Goal: Transaction & Acquisition: Purchase product/service

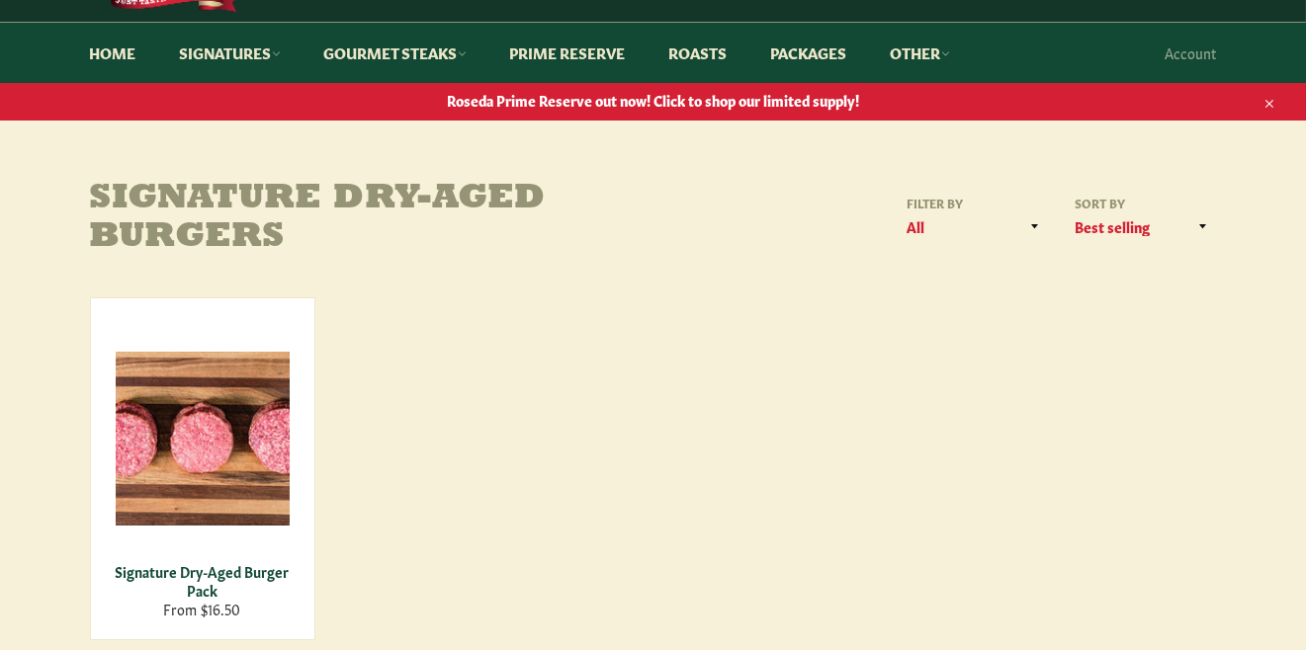
scroll to position [234, 0]
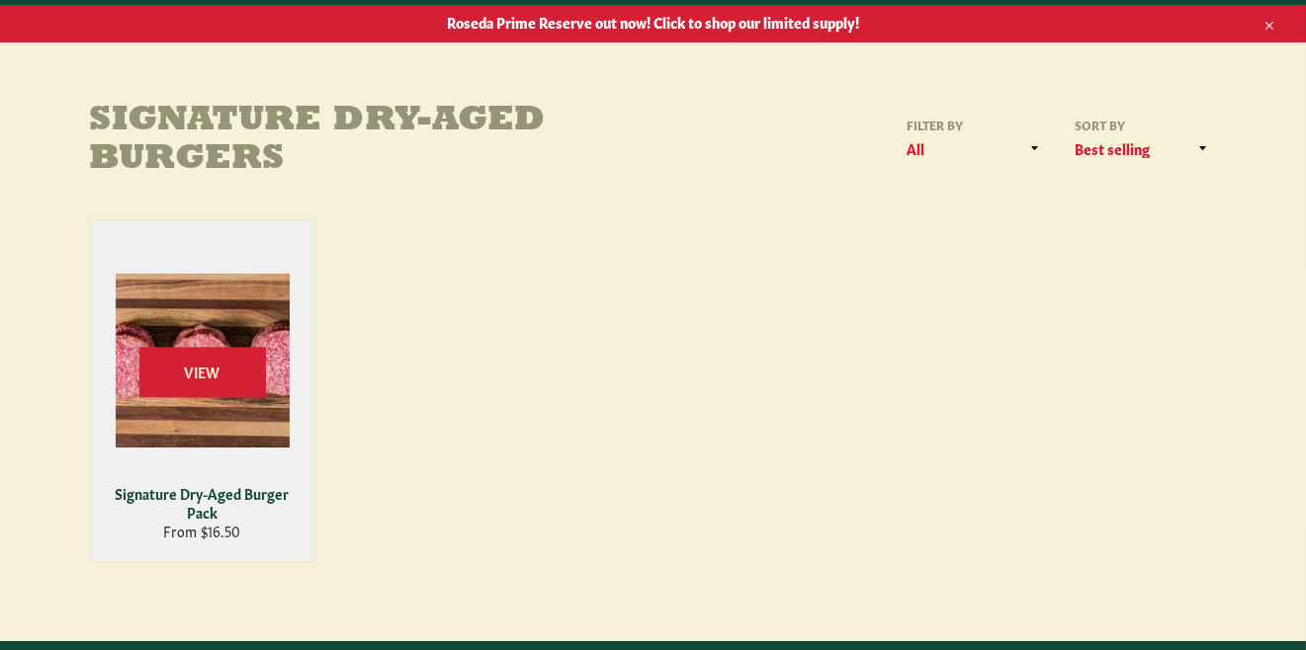
click at [200, 513] on div "Signature Dry-Aged Burger Pack" at bounding box center [202, 503] width 199 height 39
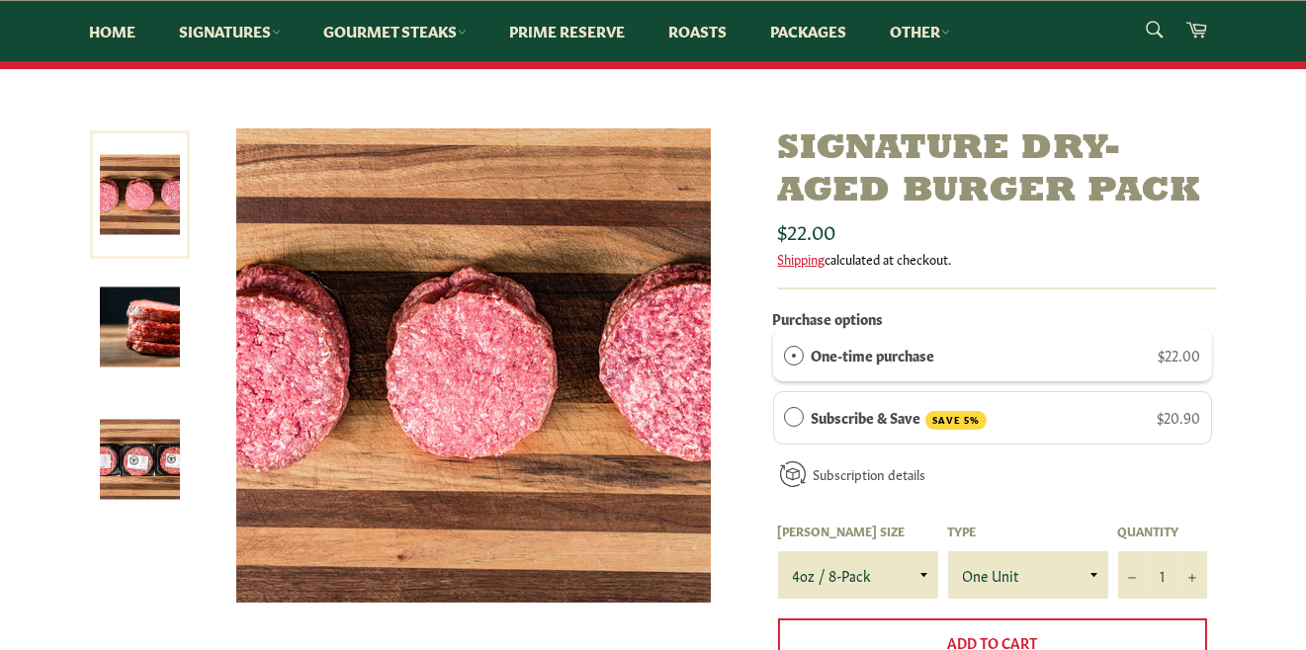
scroll to position [352, 0]
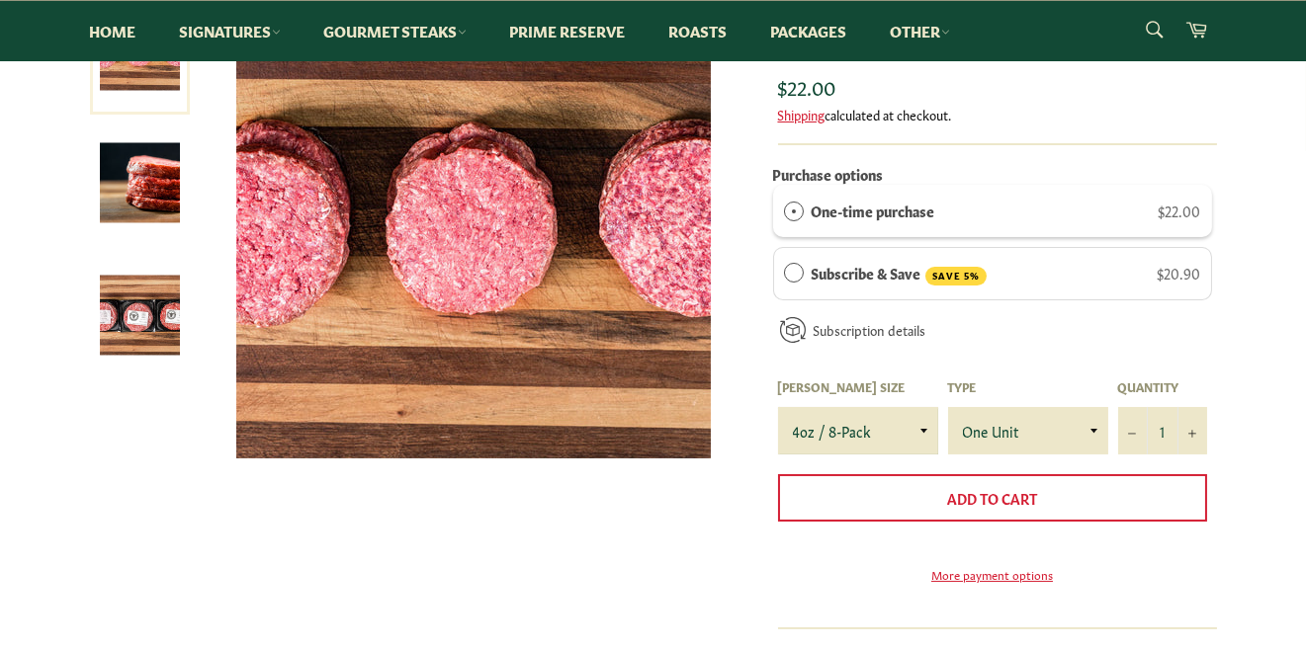
click at [842, 424] on select "4oz / 8-Pack 6oz / 4-Pack 8oz / 4-Pack" at bounding box center [858, 430] width 160 height 47
click at [778, 407] on select "4oz / 8-Pack 6oz / 4-Pack 8oz / 4-Pack" at bounding box center [858, 430] width 160 height 47
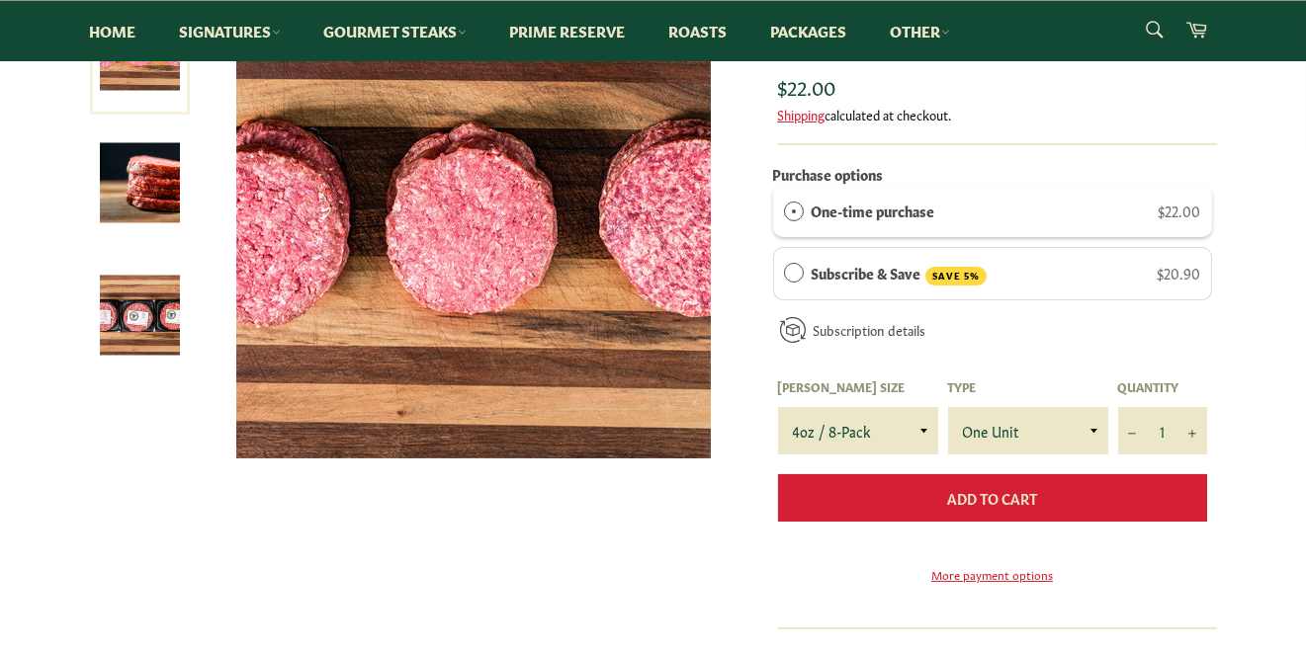
click at [913, 489] on button "Add to Cart" at bounding box center [992, 497] width 429 height 47
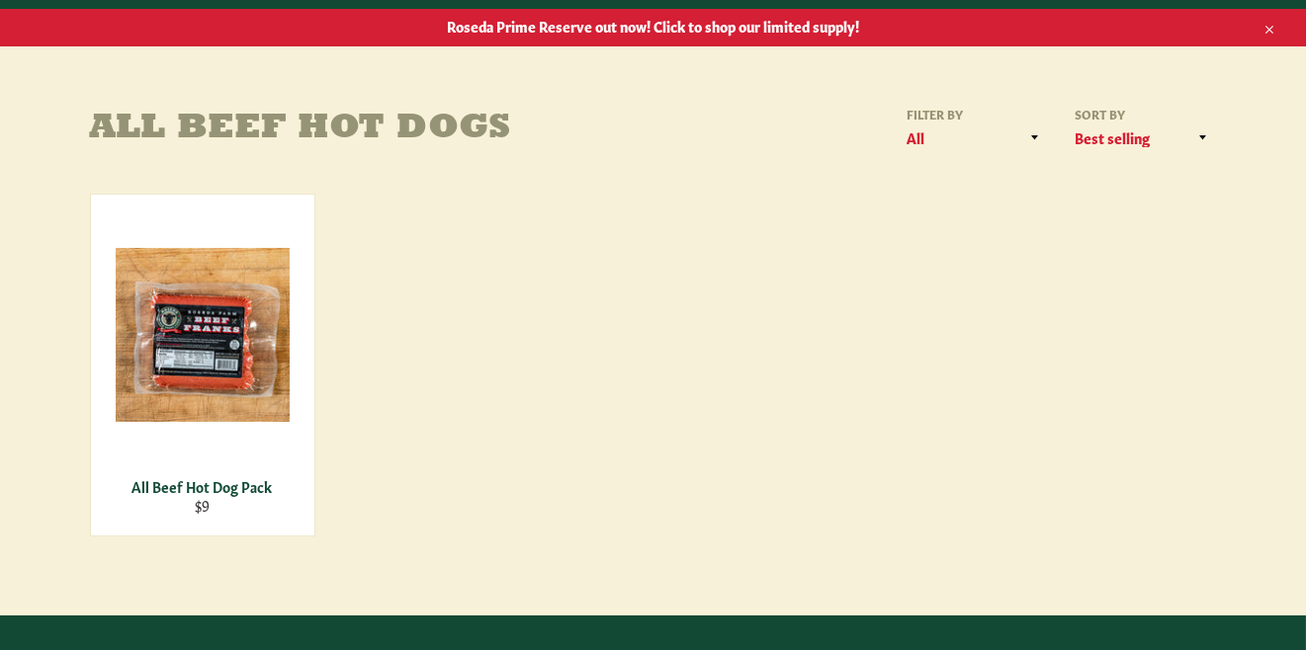
scroll to position [234, 0]
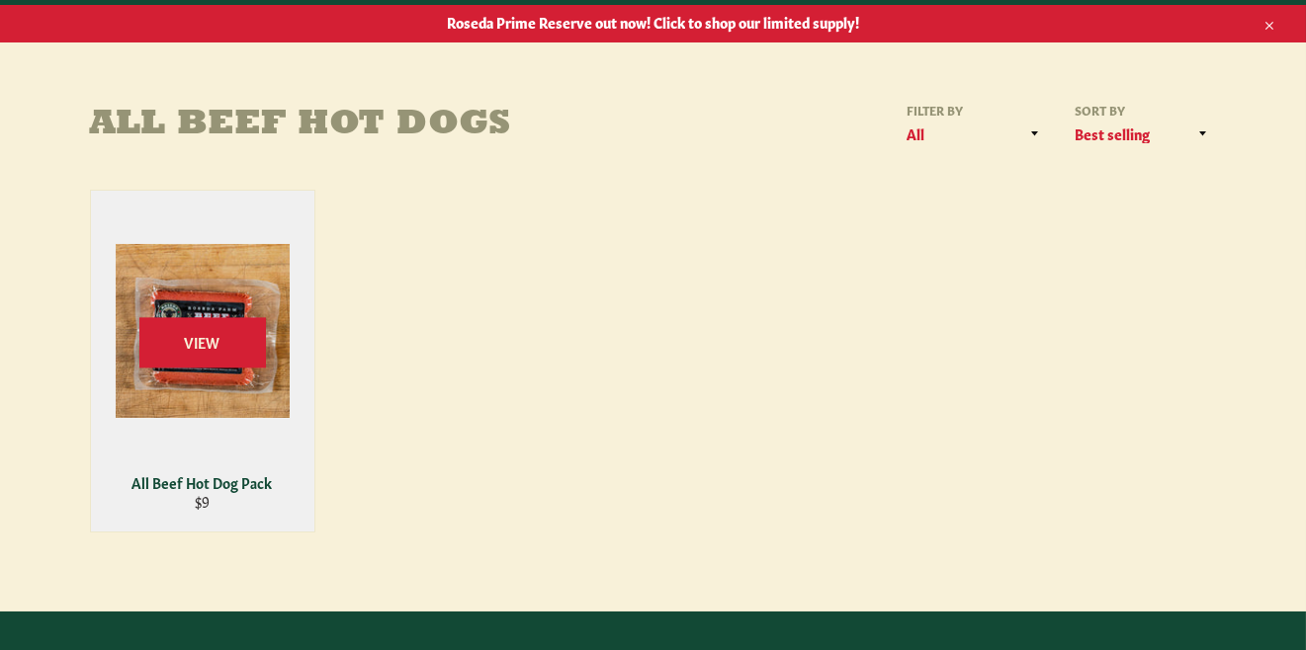
click at [248, 427] on div "View" at bounding box center [202, 361] width 223 height 341
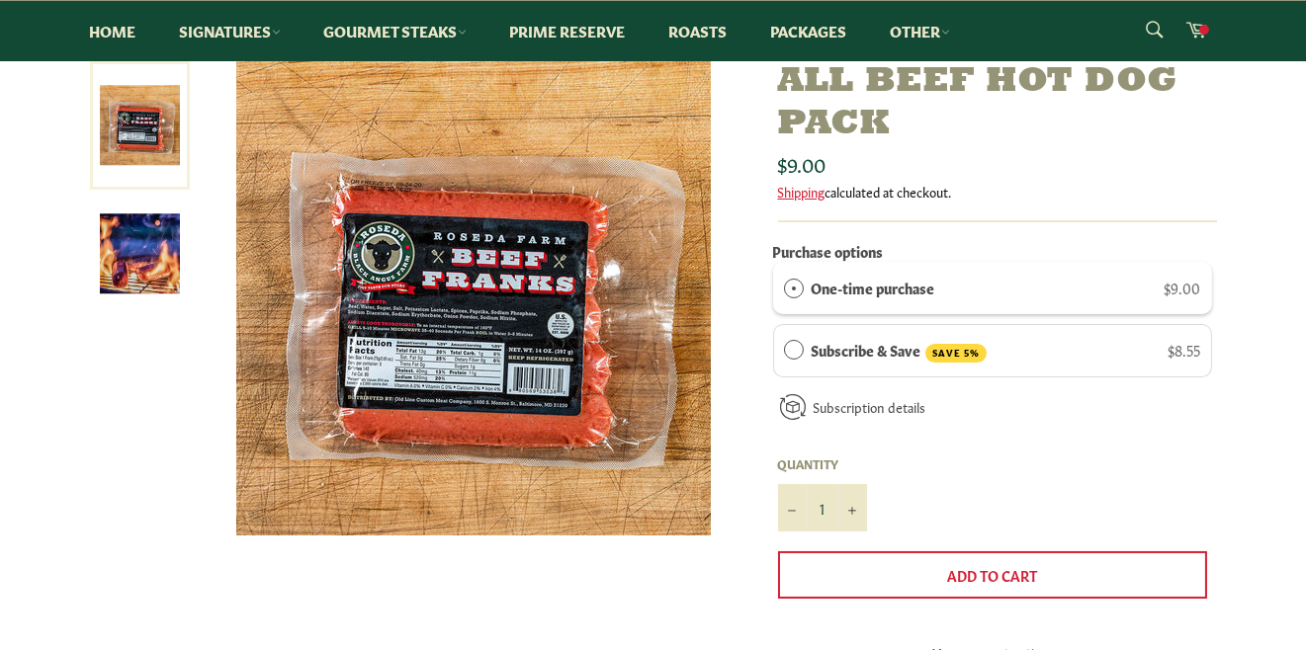
scroll to position [274, 0]
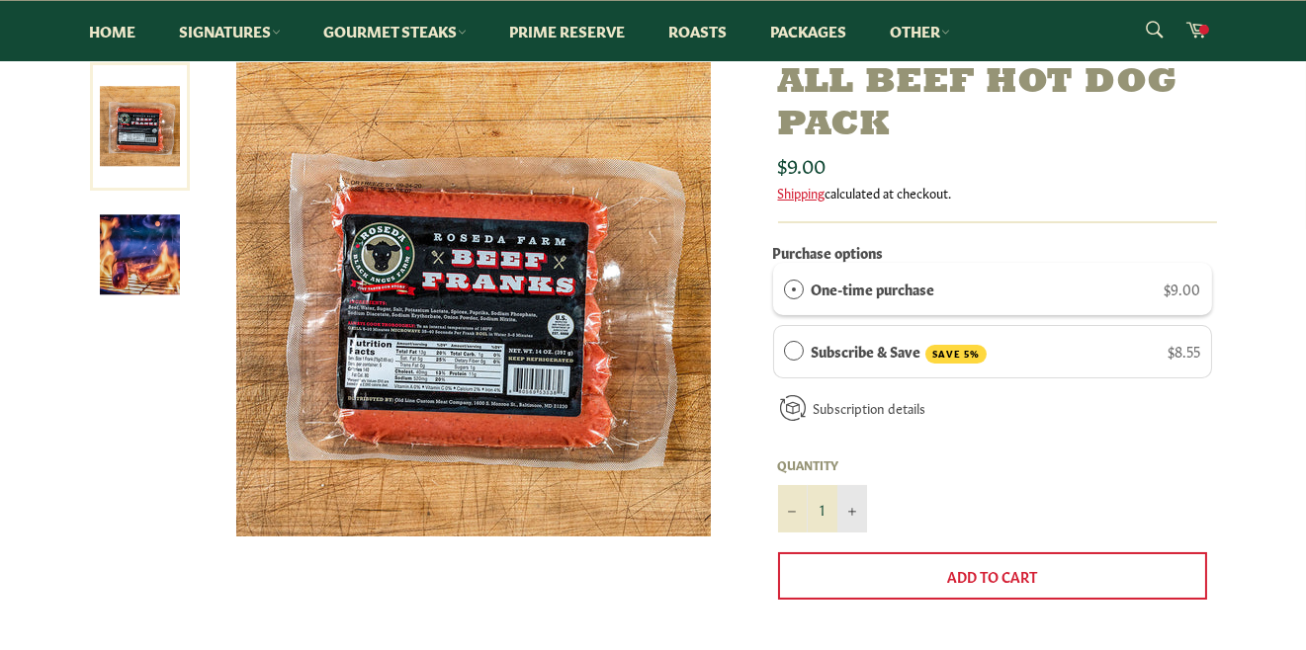
click at [854, 512] on icon "Increase item quantity by one" at bounding box center [852, 512] width 8 height 8
type input "2"
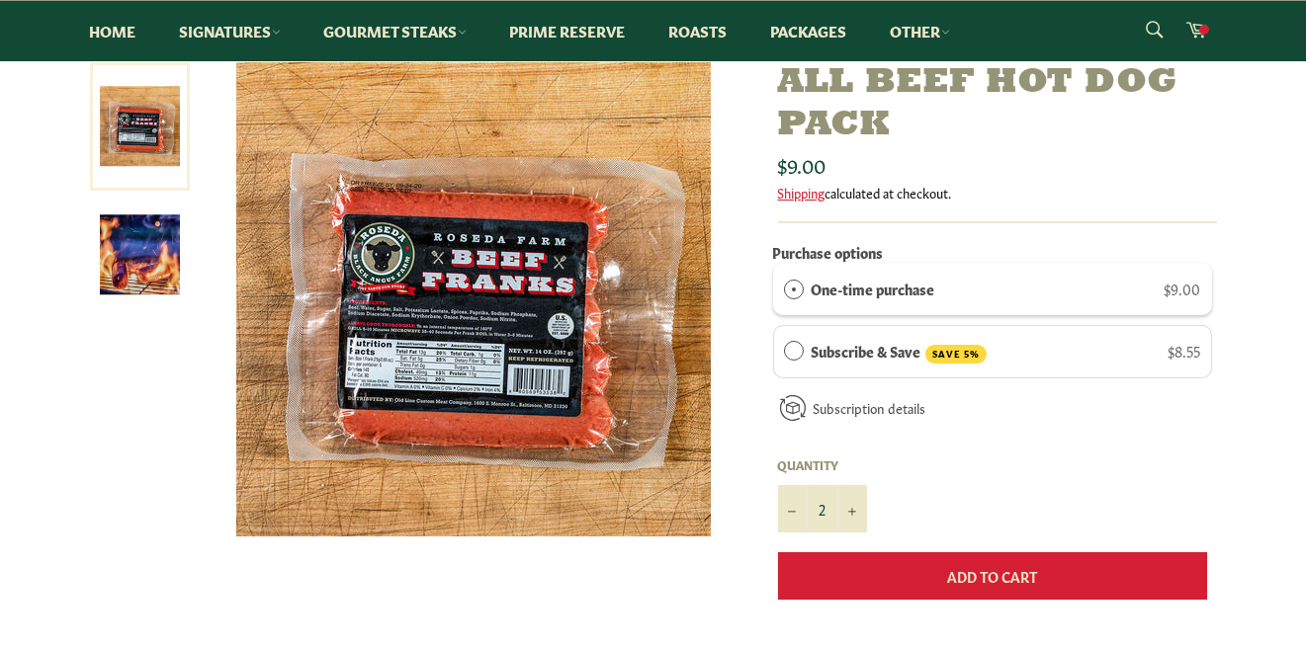
click at [916, 571] on button "Add to Cart" at bounding box center [992, 575] width 429 height 47
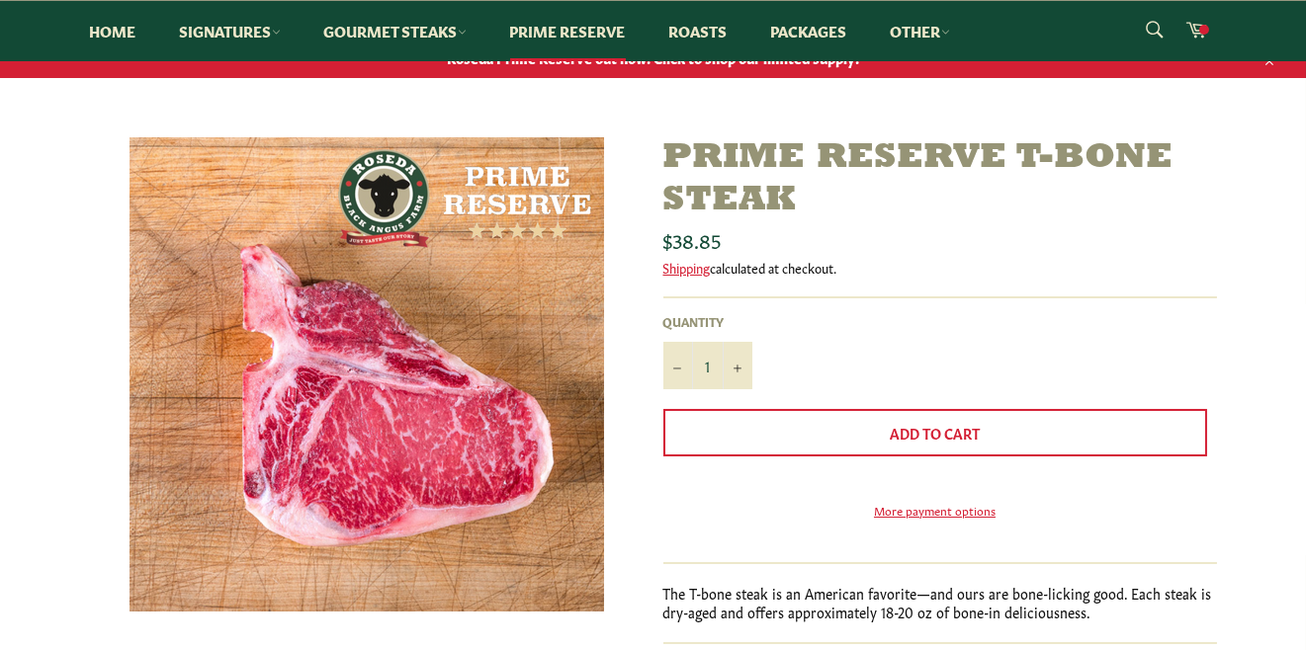
scroll to position [196, 0]
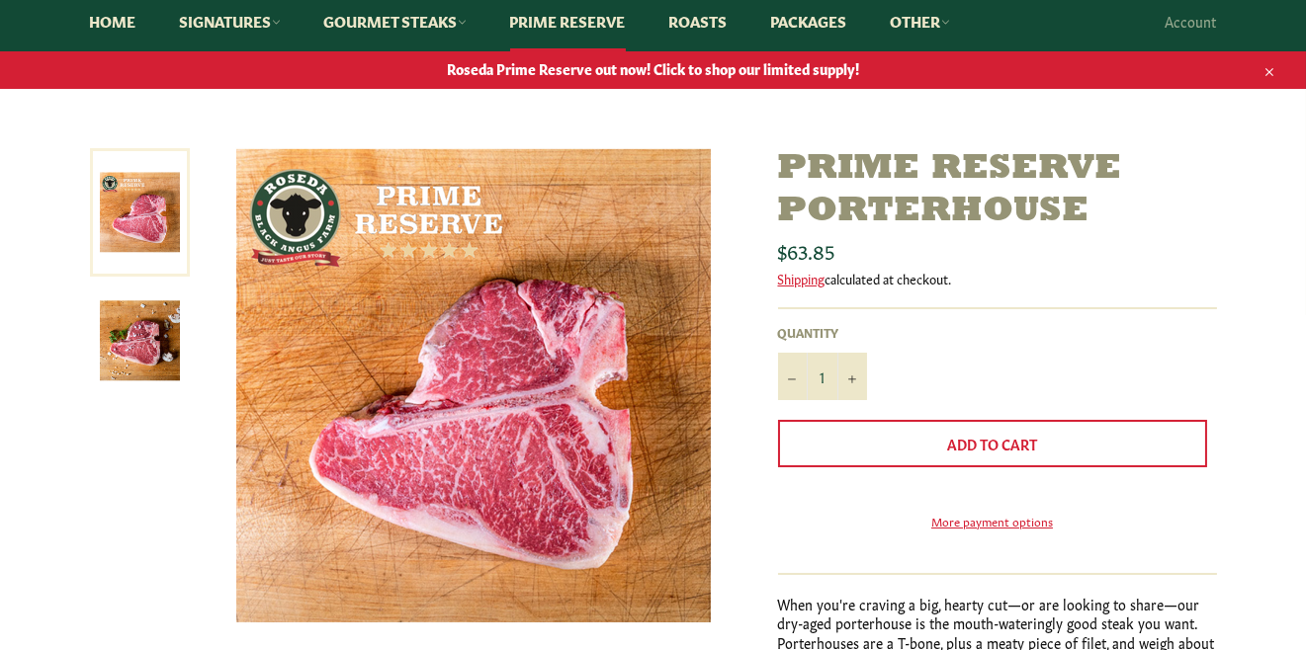
scroll to position [274, 0]
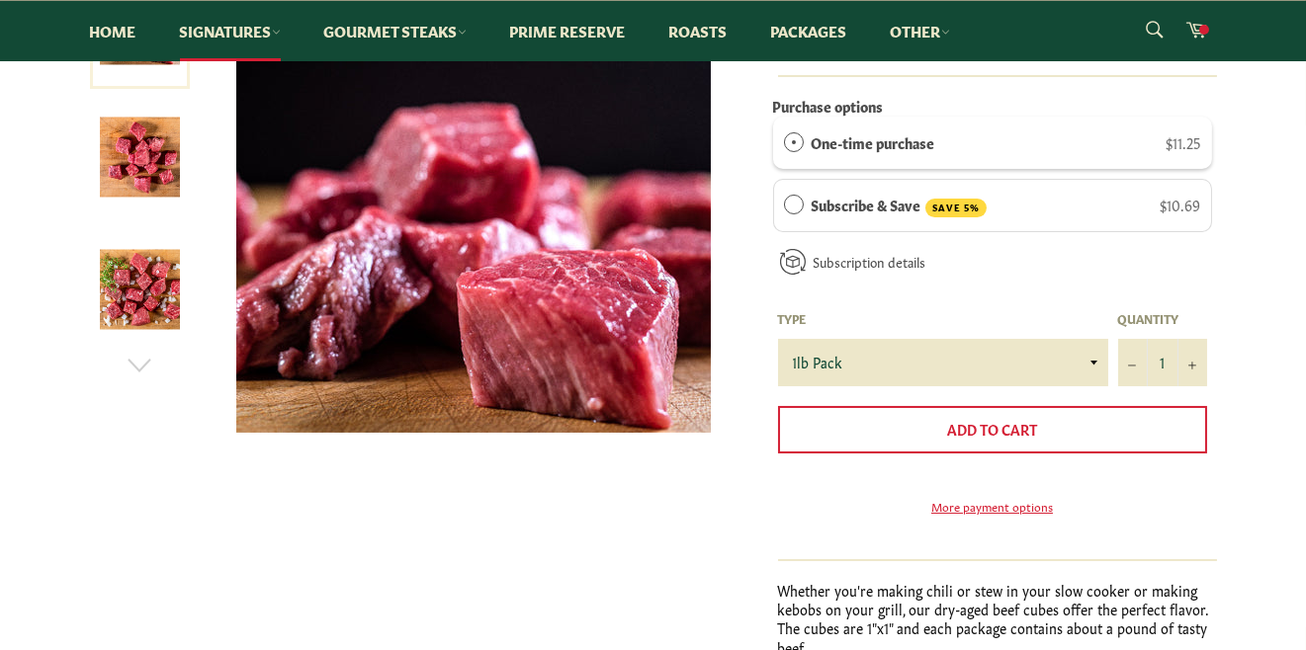
scroll to position [391, 0]
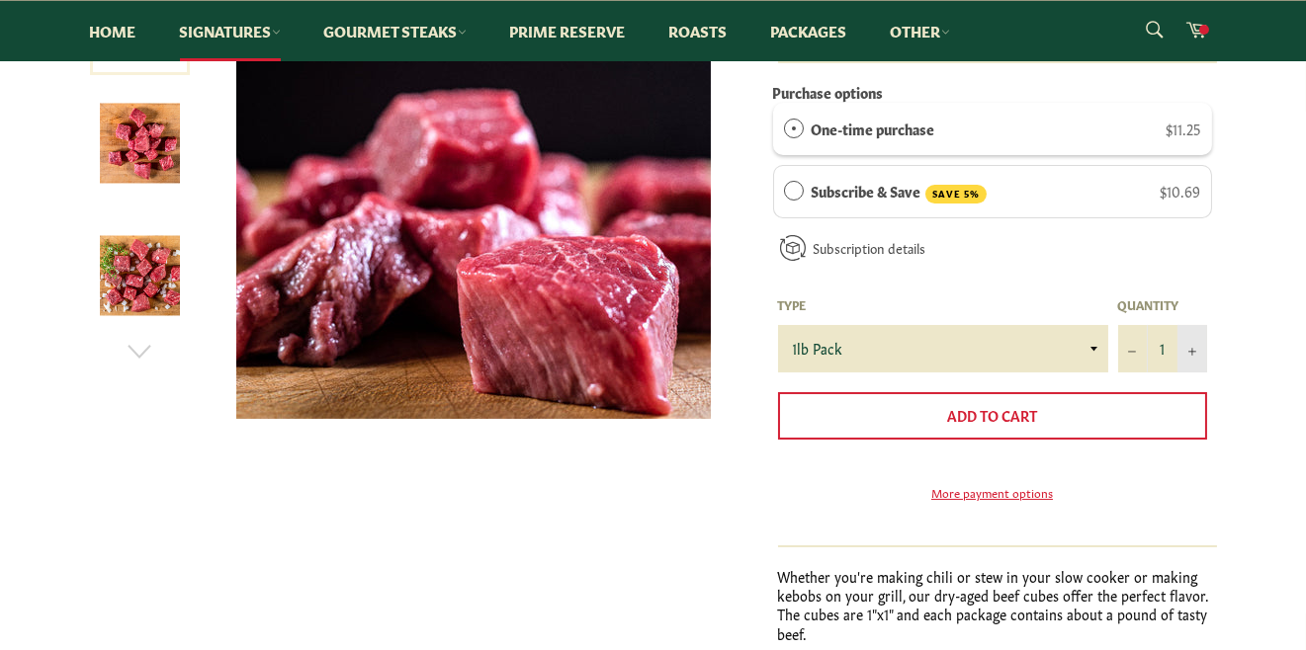
click at [1188, 355] on button "+" at bounding box center [1192, 348] width 30 height 47
type input "2"
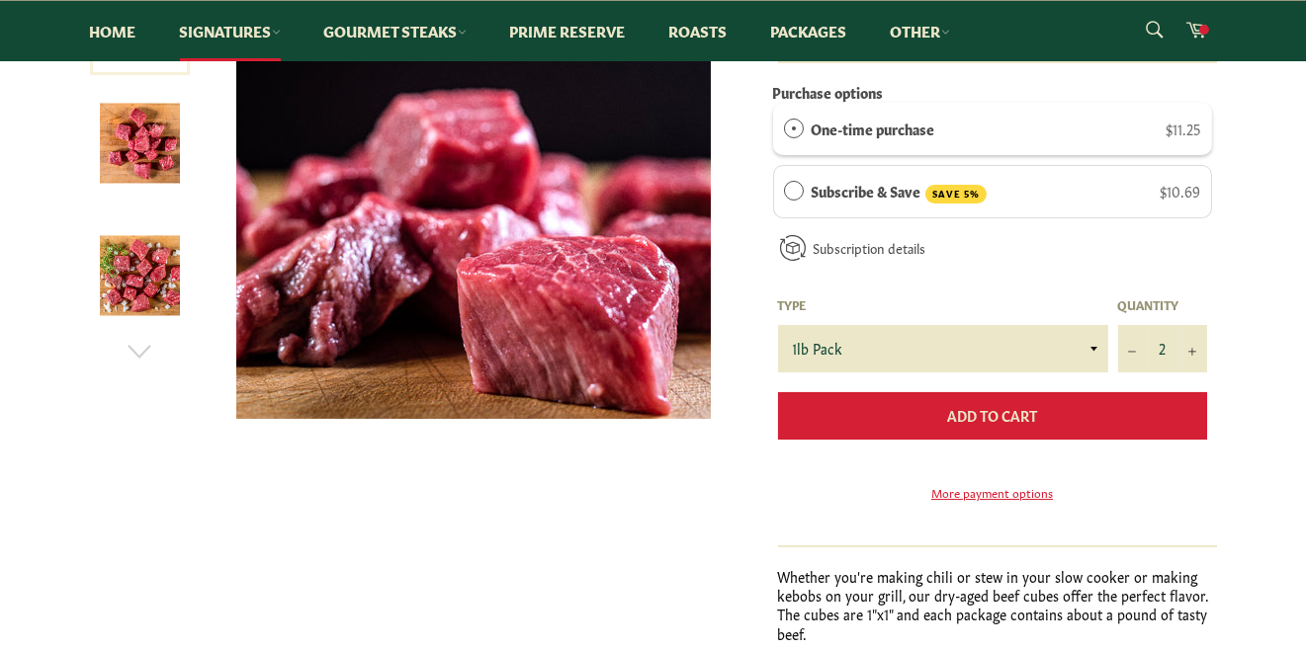
click at [1107, 419] on button "Add to Cart" at bounding box center [992, 415] width 429 height 47
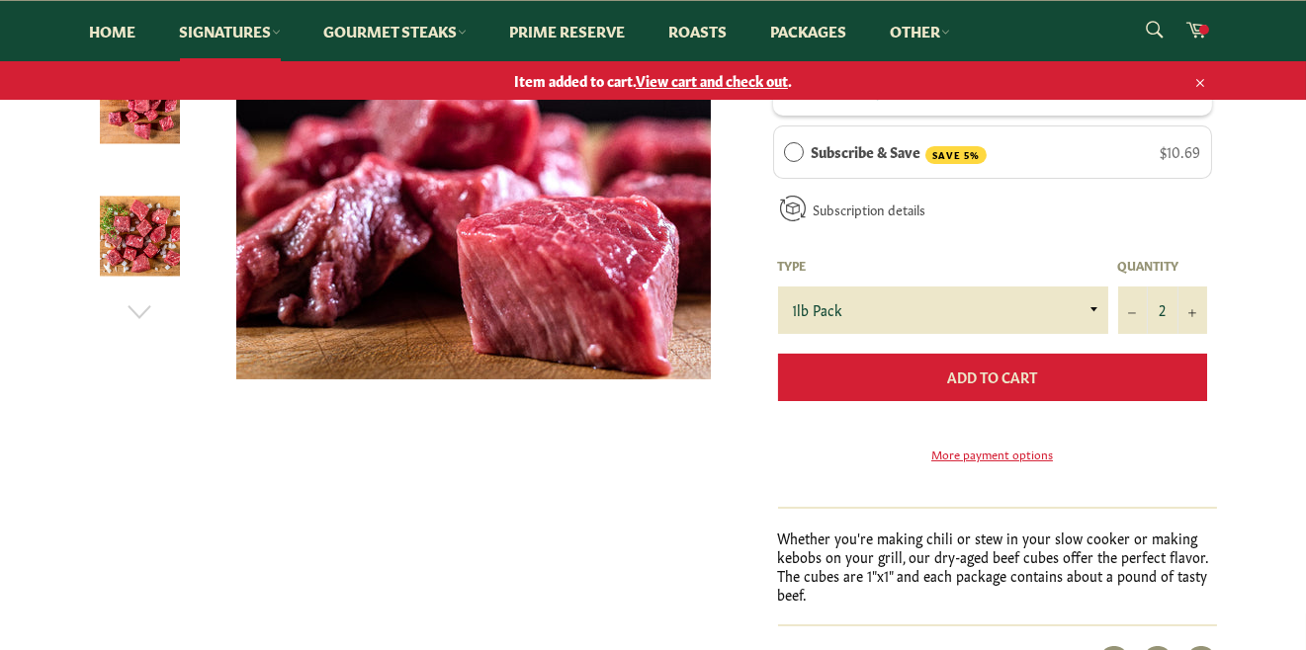
scroll to position [353, 0]
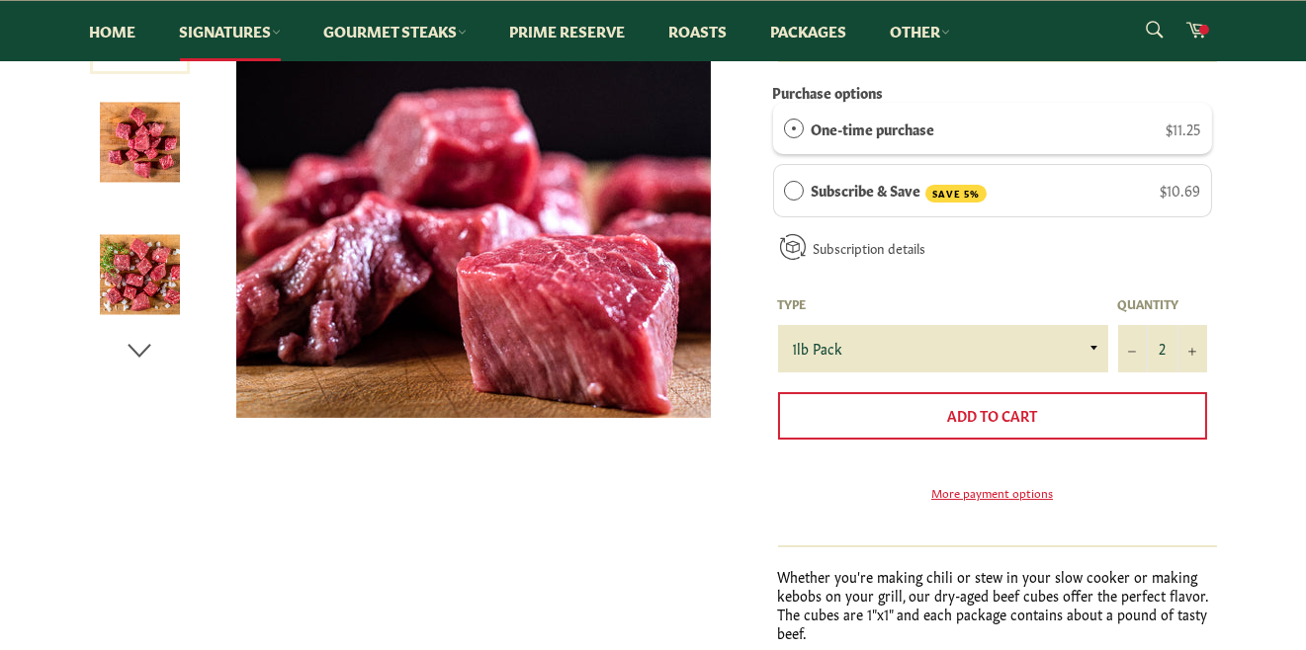
click at [139, 356] on icon "button" at bounding box center [138, 351] width 23 height 14
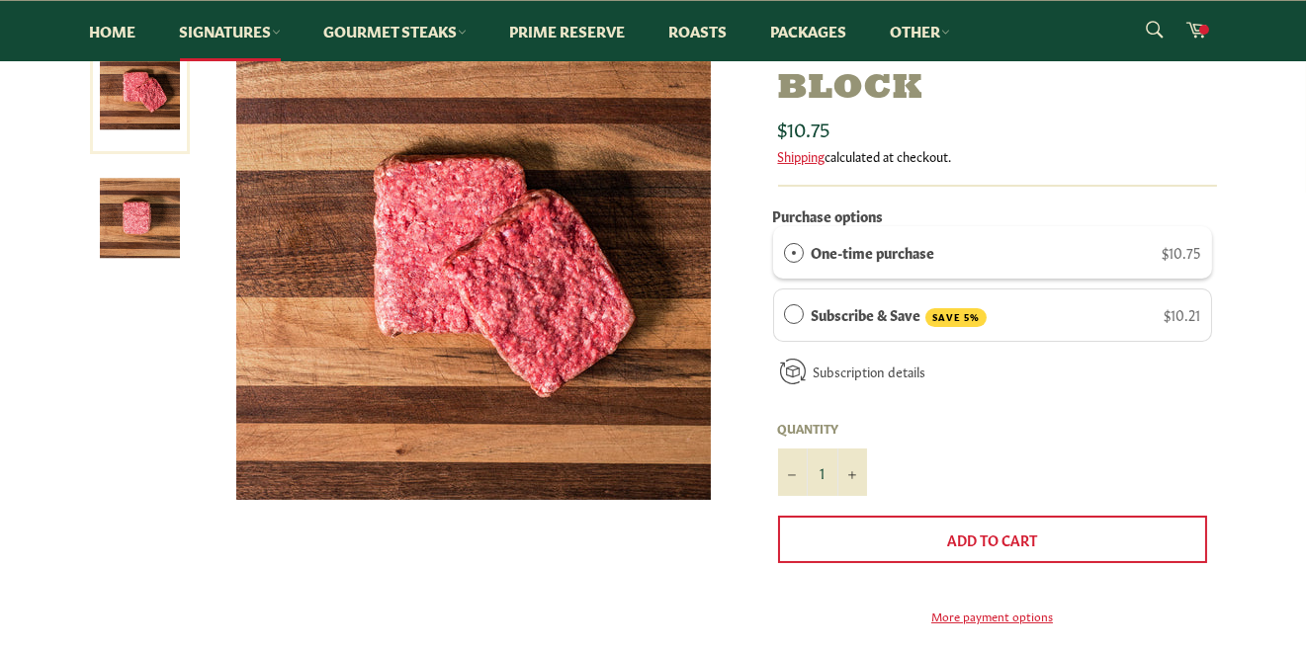
scroll to position [313, 0]
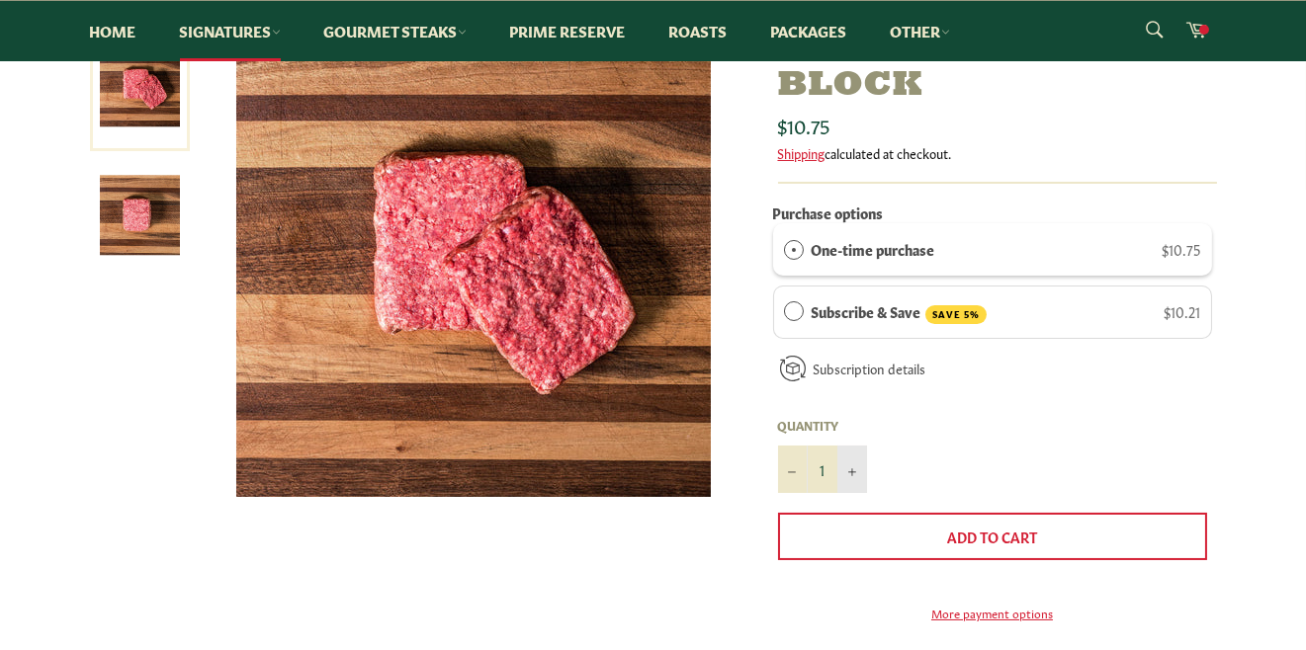
click at [850, 468] on icon "Increase item quantity by one" at bounding box center [852, 472] width 8 height 8
type input "2"
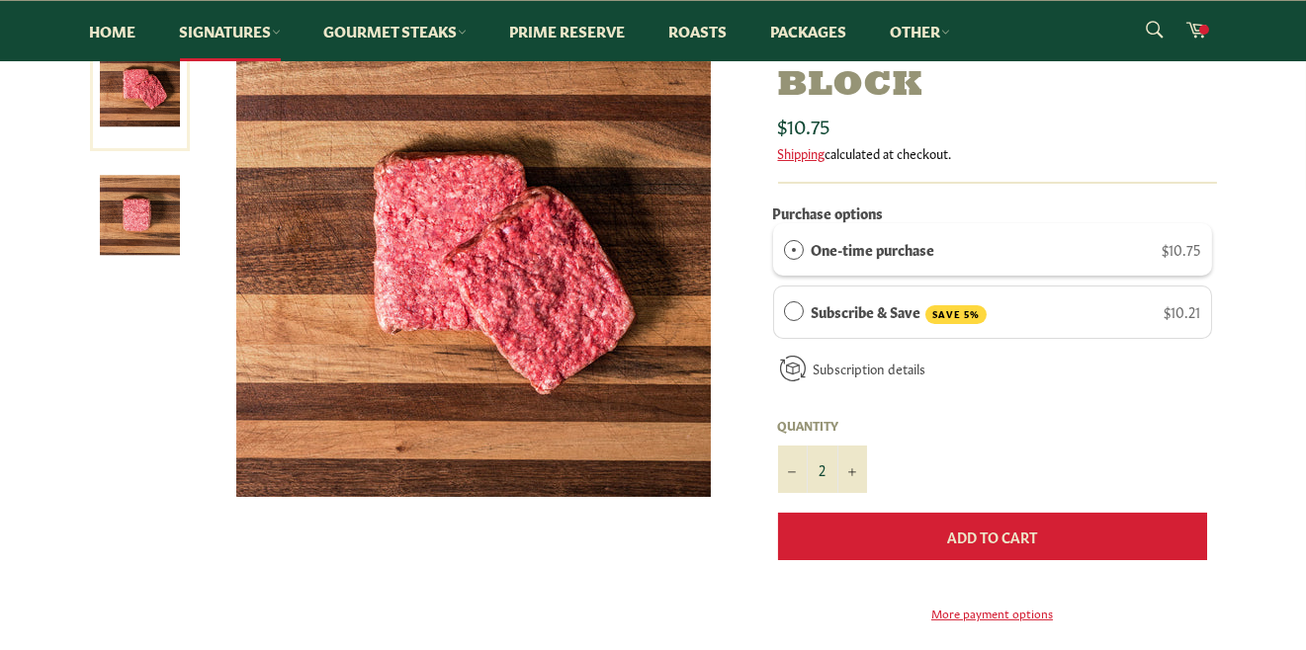
click at [941, 536] on button "Add to Cart" at bounding box center [992, 536] width 429 height 47
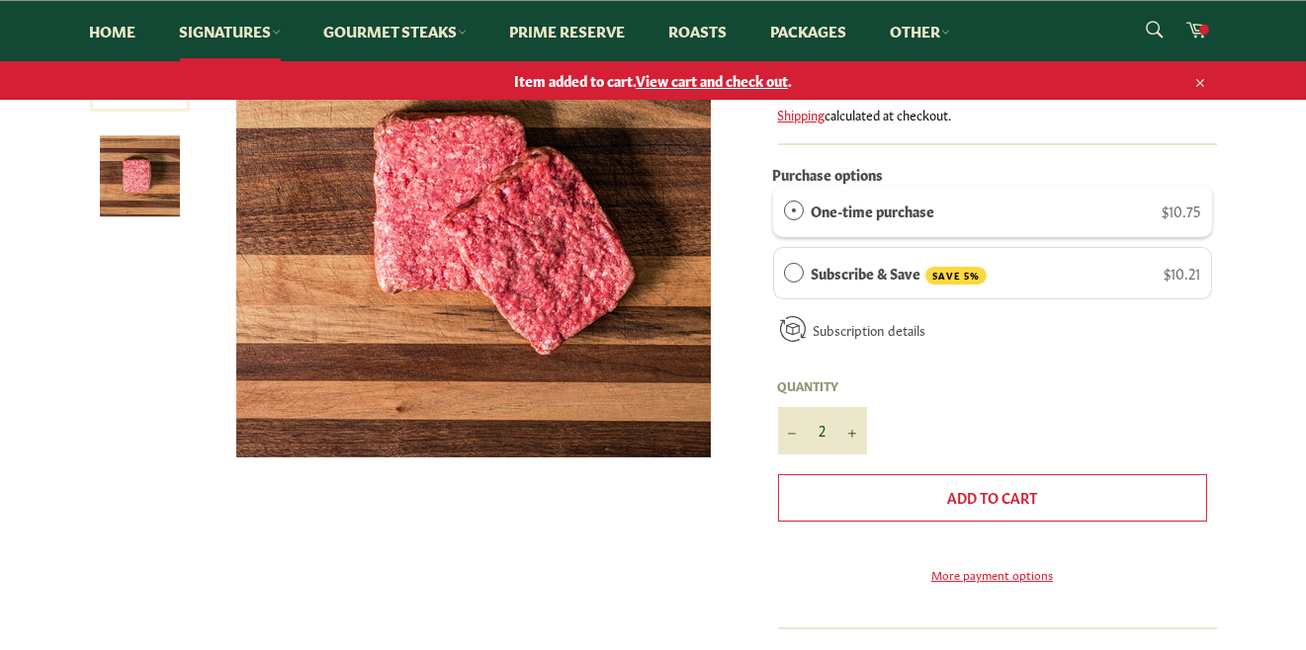
scroll to position [275, 0]
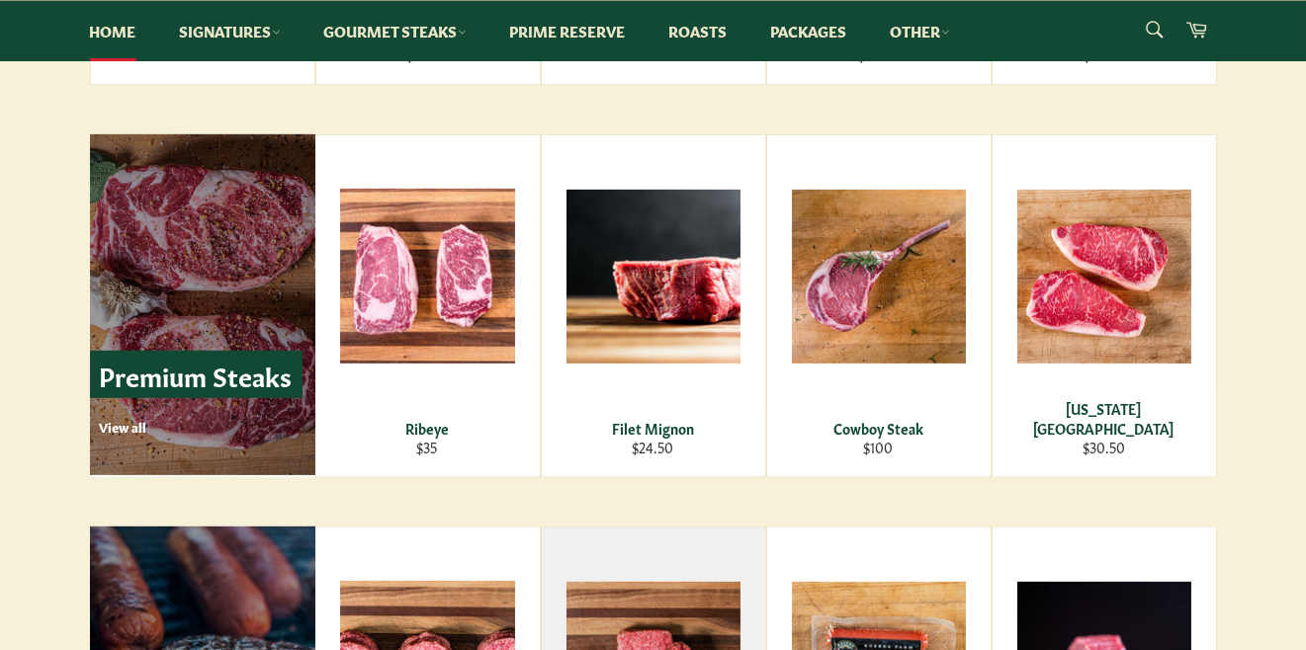
scroll to position [2311, 0]
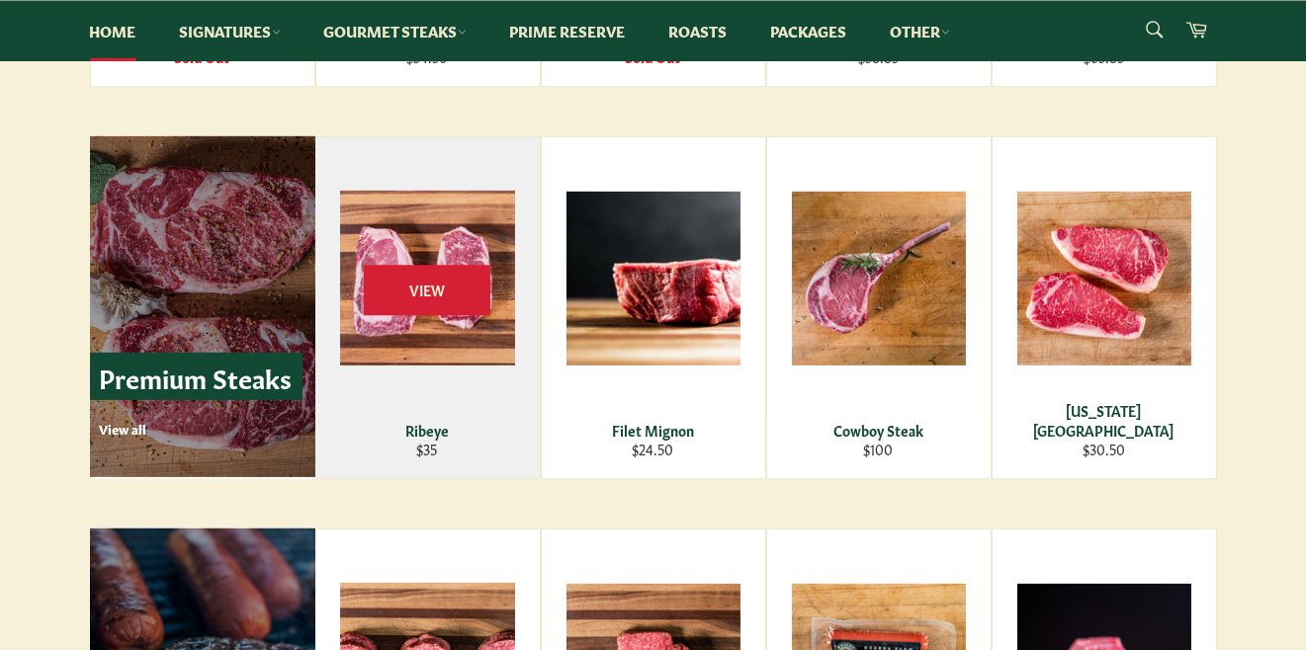
click at [465, 319] on div "View" at bounding box center [427, 307] width 224 height 341
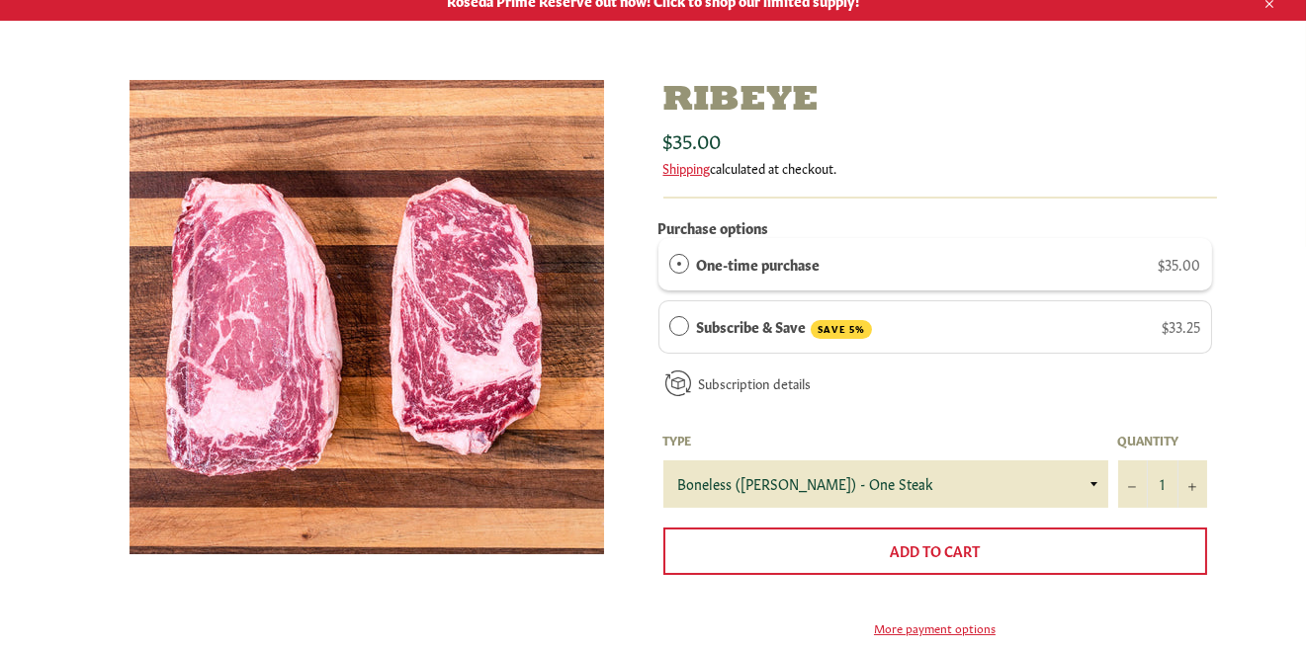
scroll to position [313, 0]
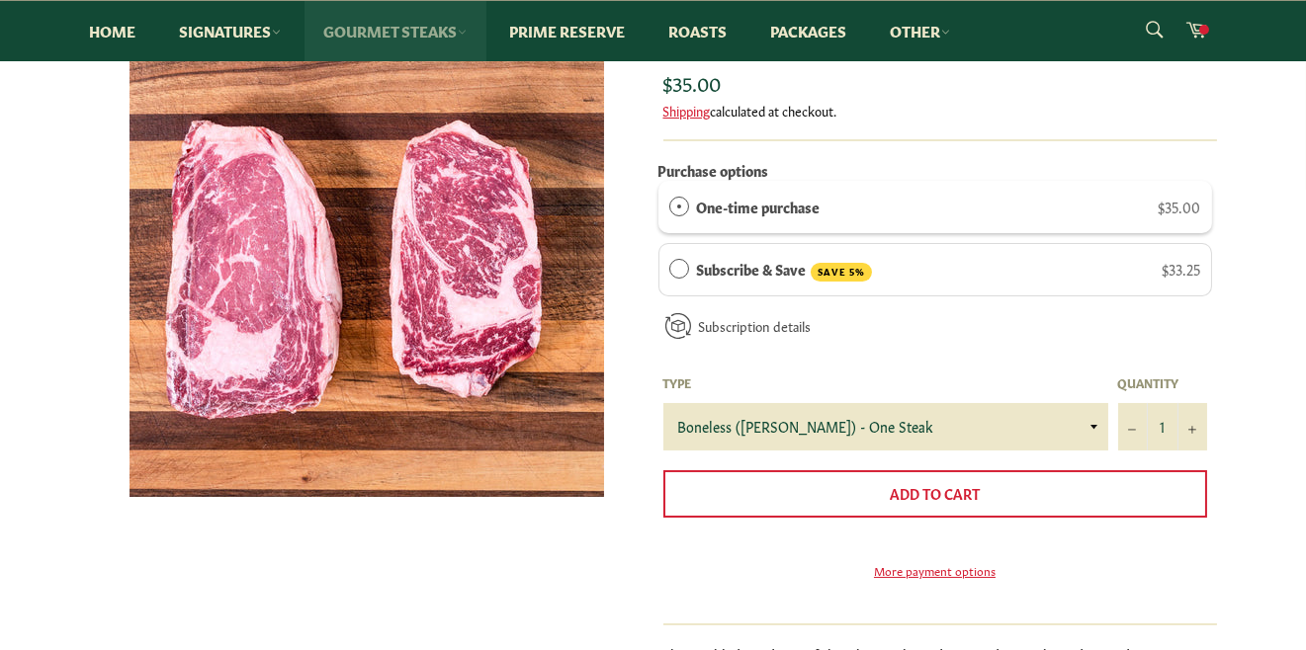
click at [397, 29] on link "Gourmet Steaks" at bounding box center [395, 31] width 182 height 60
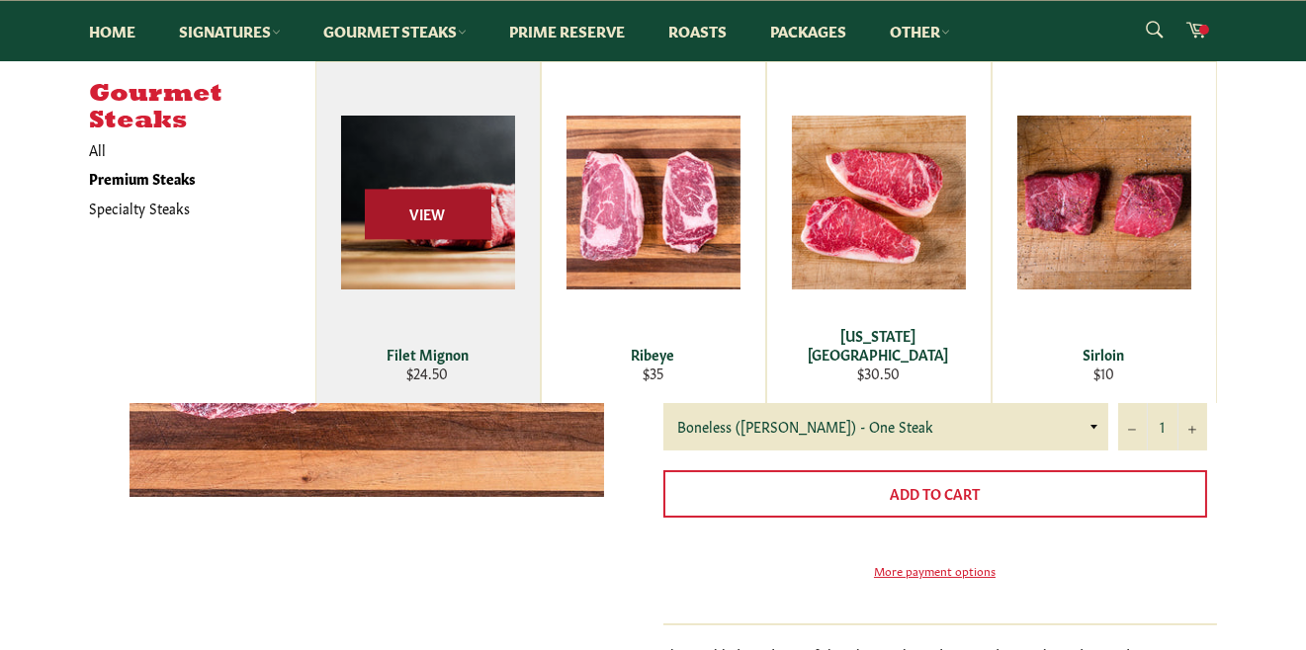
click at [439, 211] on span "View" at bounding box center [428, 215] width 127 height 50
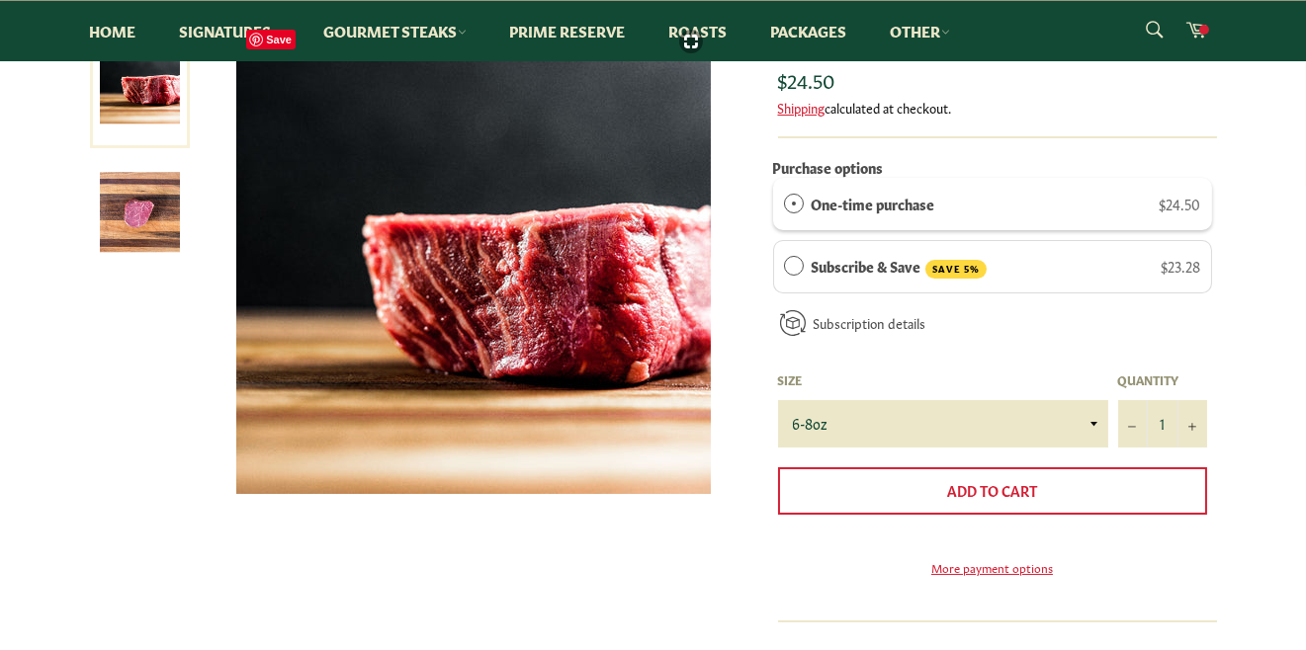
scroll to position [117, 0]
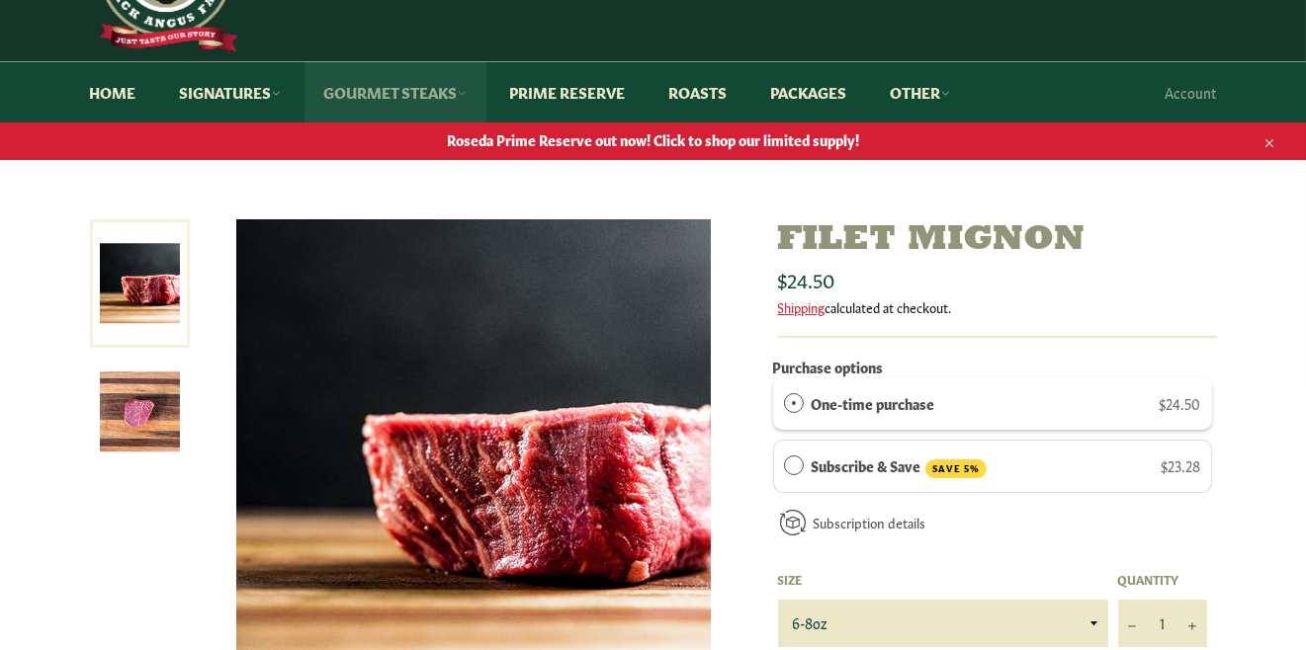
click at [394, 86] on link "Gourmet Steaks" at bounding box center [395, 92] width 182 height 60
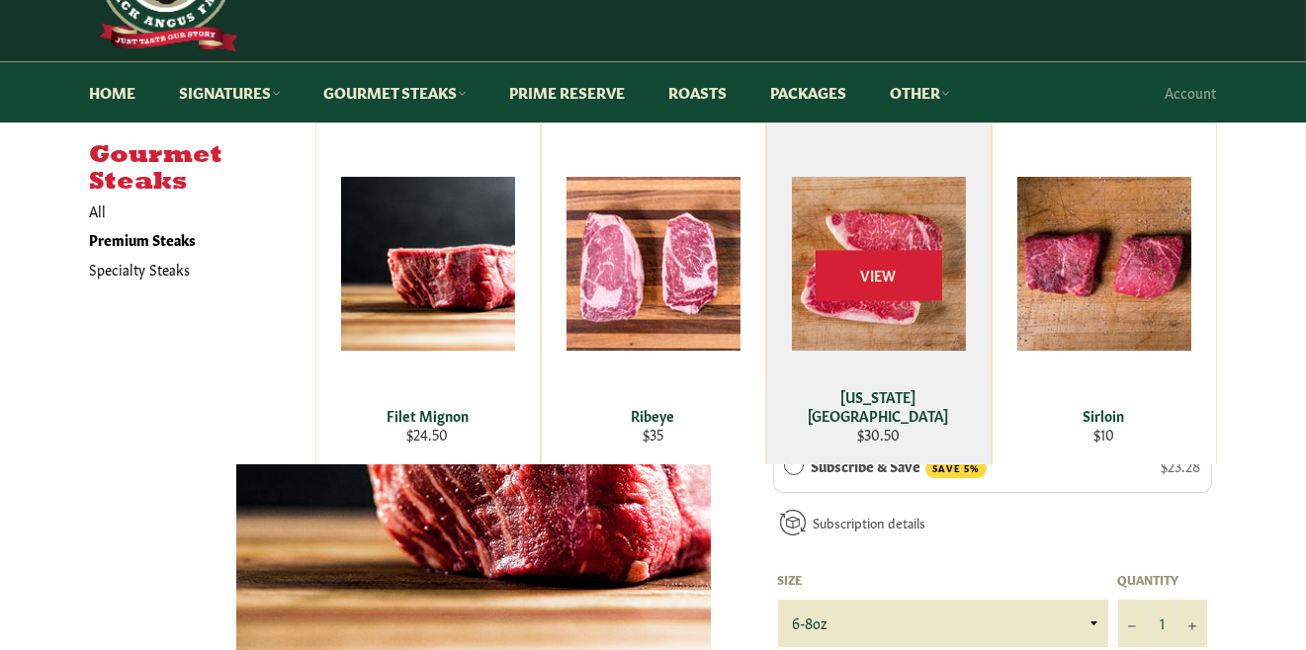
click at [839, 316] on div "View" at bounding box center [878, 294] width 223 height 341
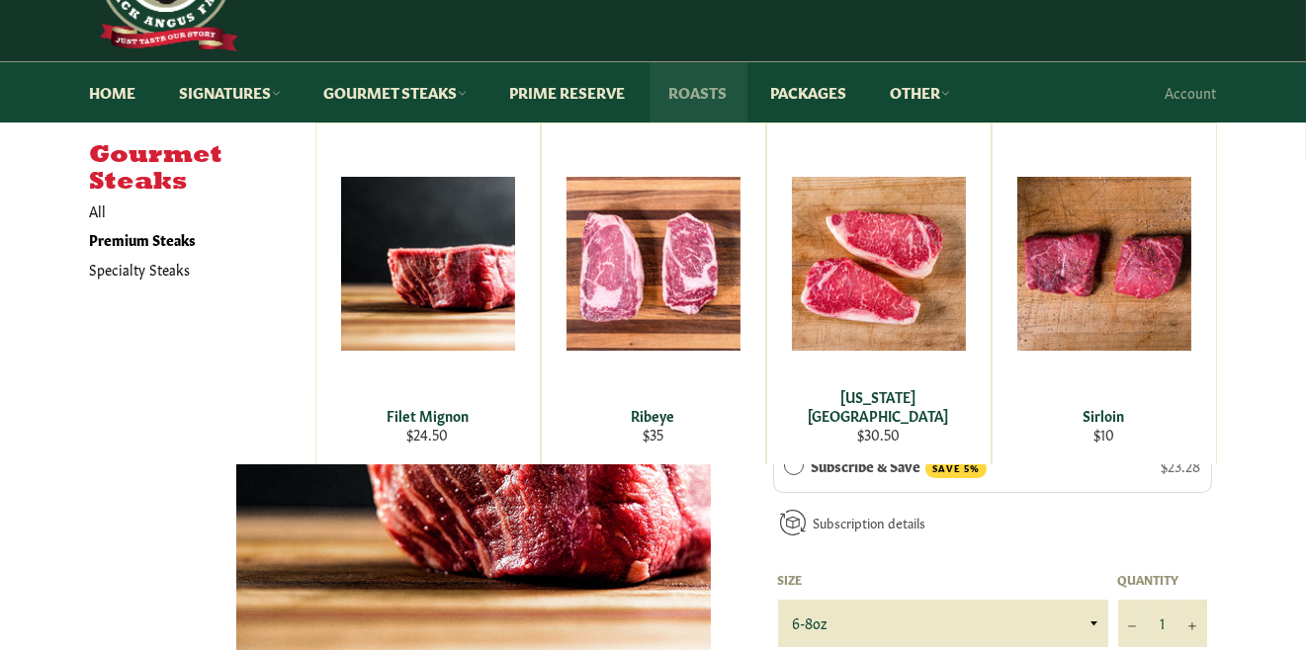
click at [685, 89] on link "Roasts" at bounding box center [698, 92] width 98 height 60
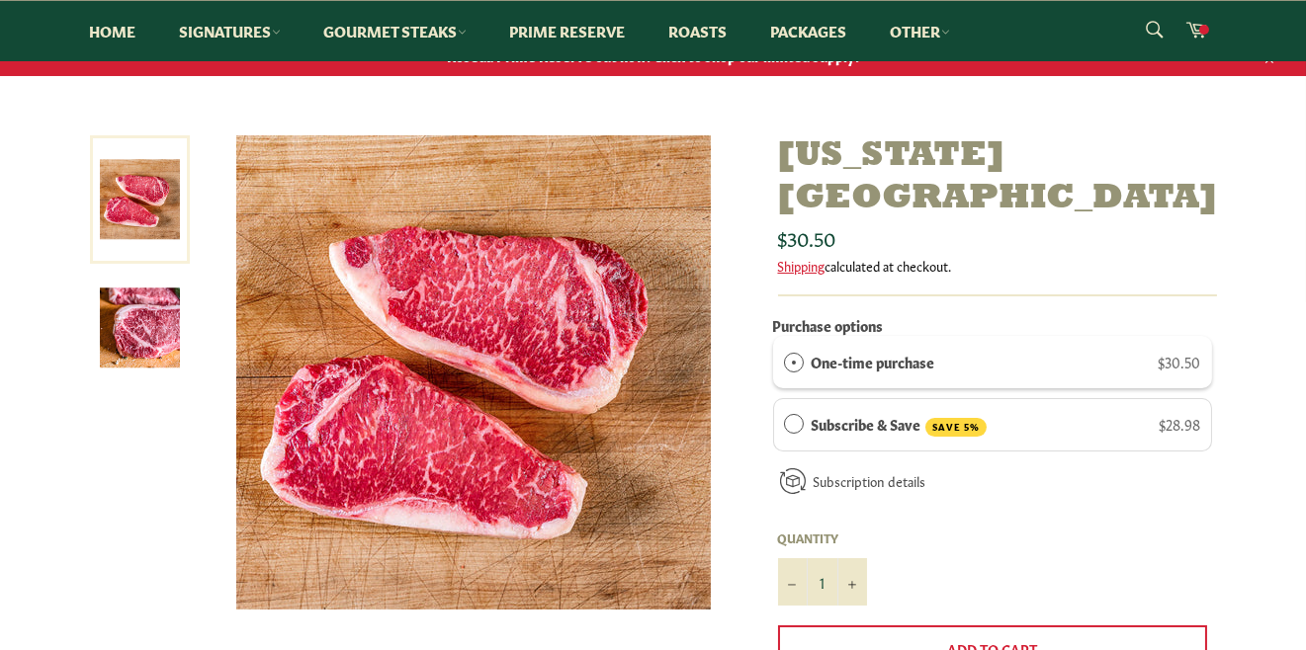
scroll to position [196, 0]
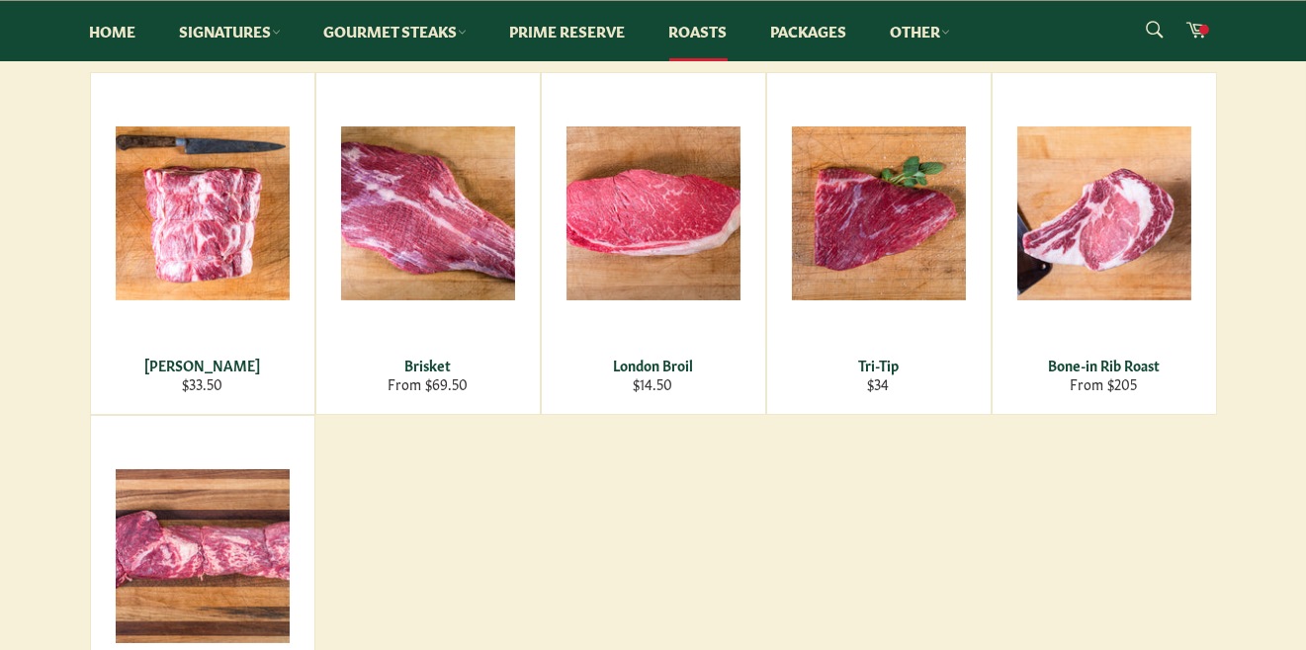
scroll to position [391, 0]
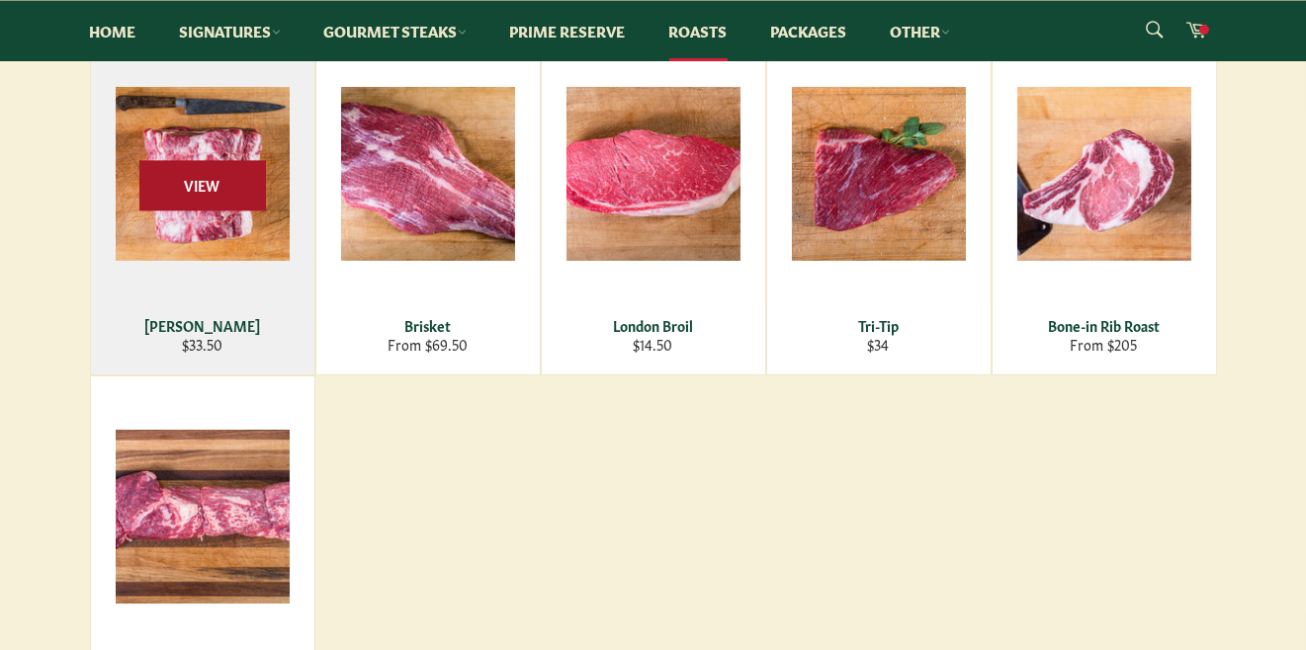
click at [230, 208] on span "View" at bounding box center [202, 186] width 127 height 50
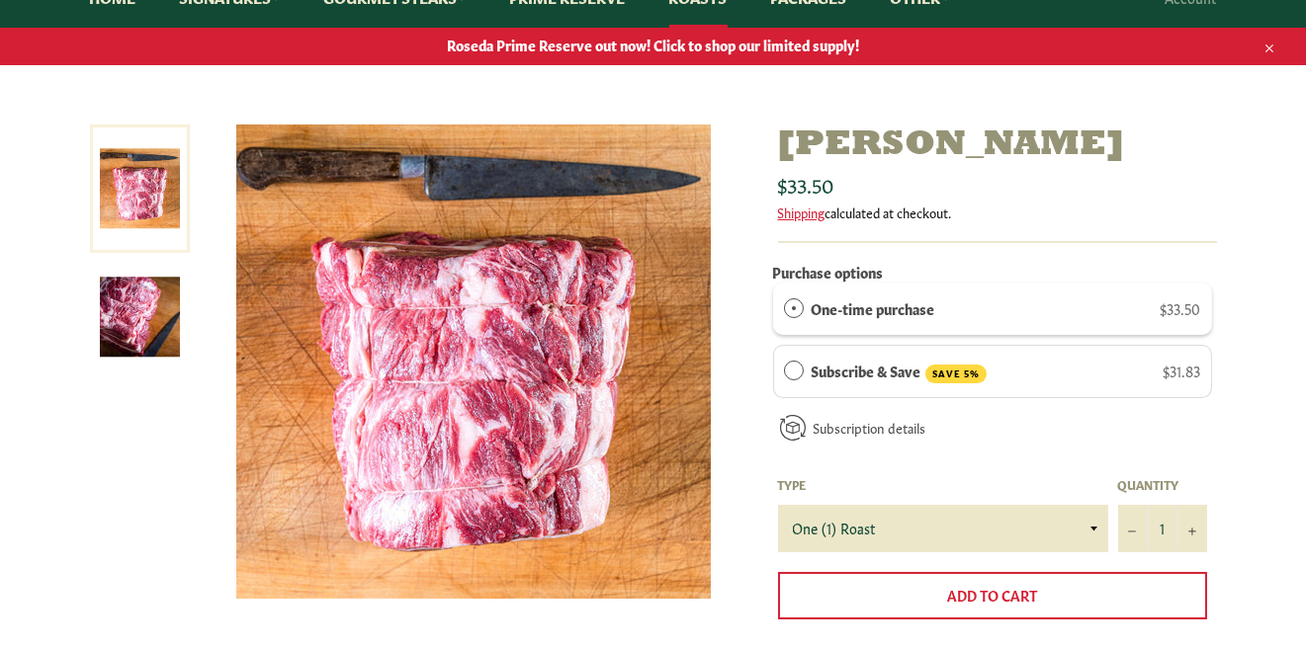
scroll to position [274, 0]
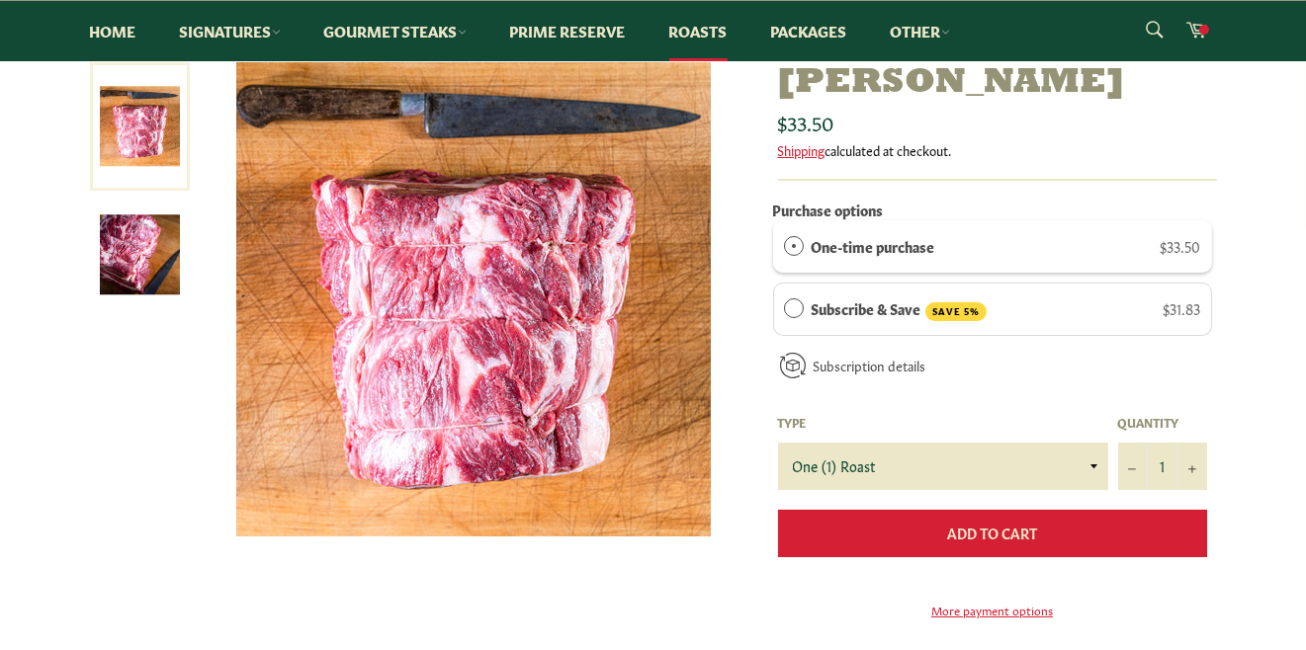
click at [902, 525] on button "Add to Cart" at bounding box center [992, 533] width 429 height 47
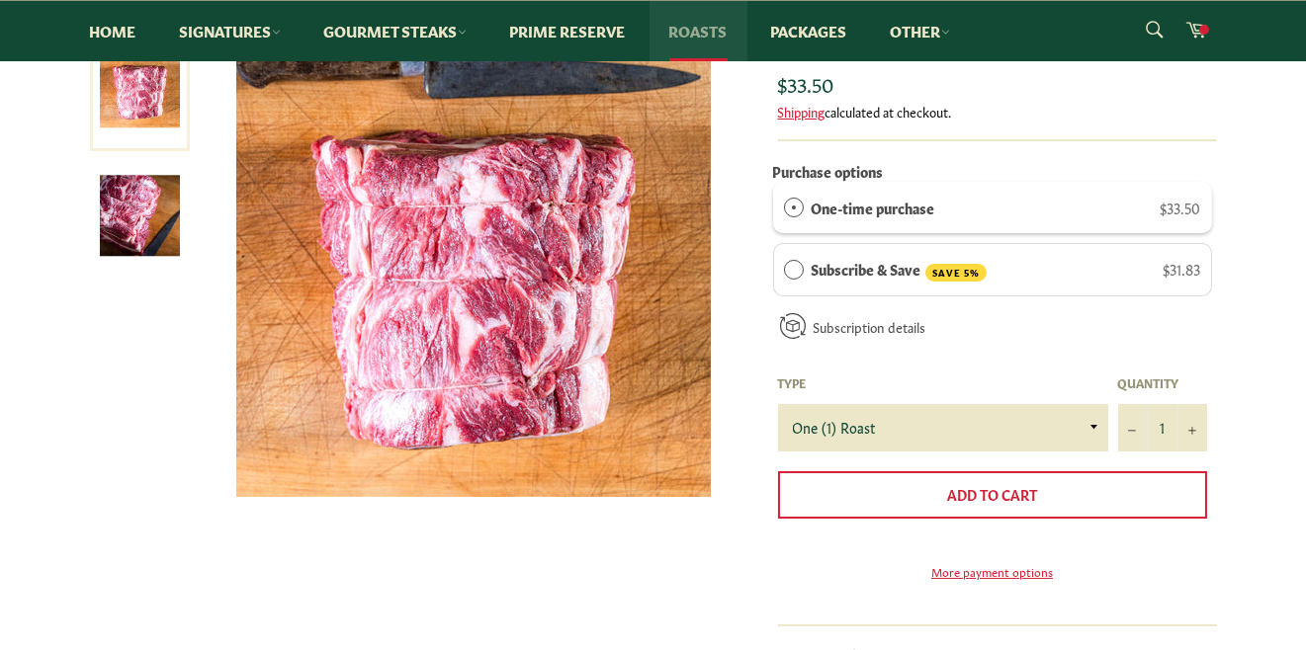
click at [700, 32] on link "Roasts" at bounding box center [698, 31] width 98 height 60
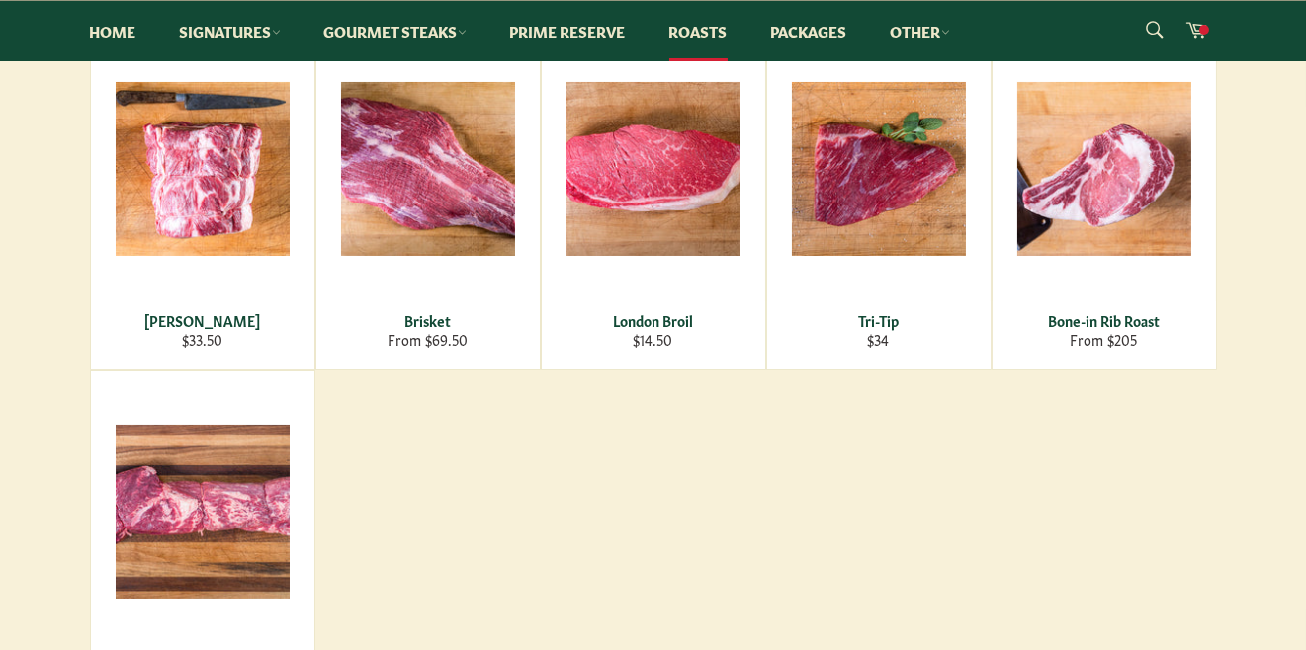
scroll to position [391, 0]
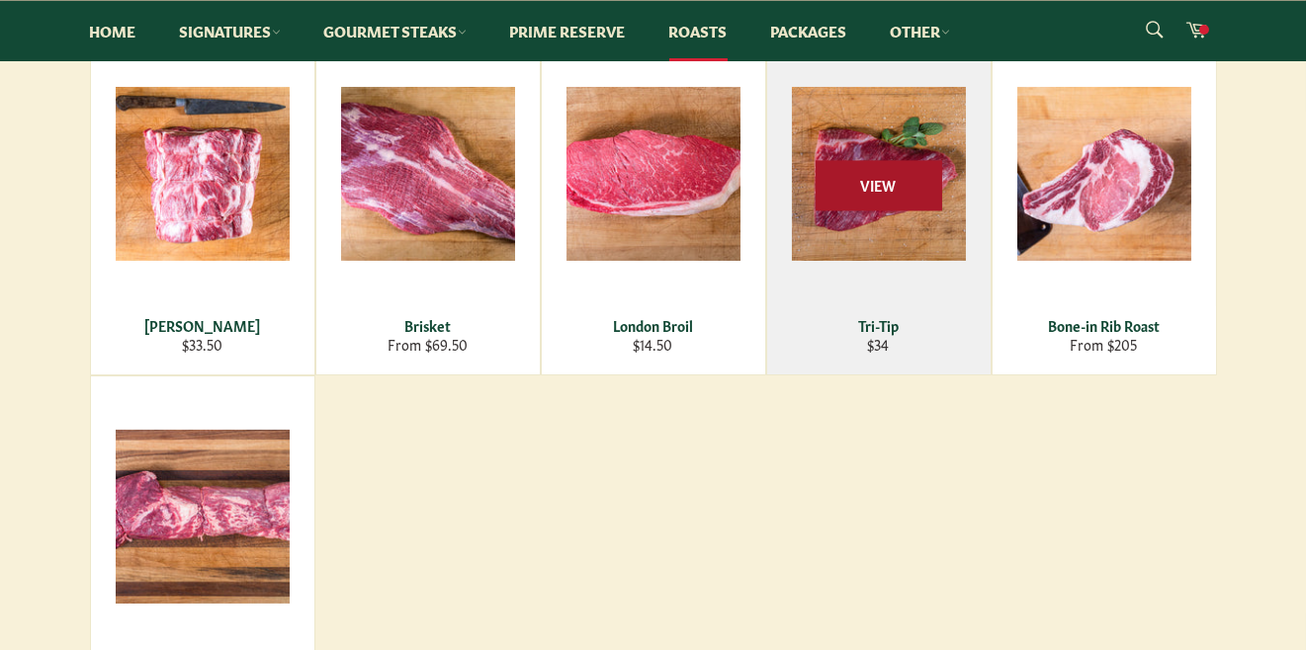
click at [878, 207] on span "View" at bounding box center [878, 186] width 127 height 50
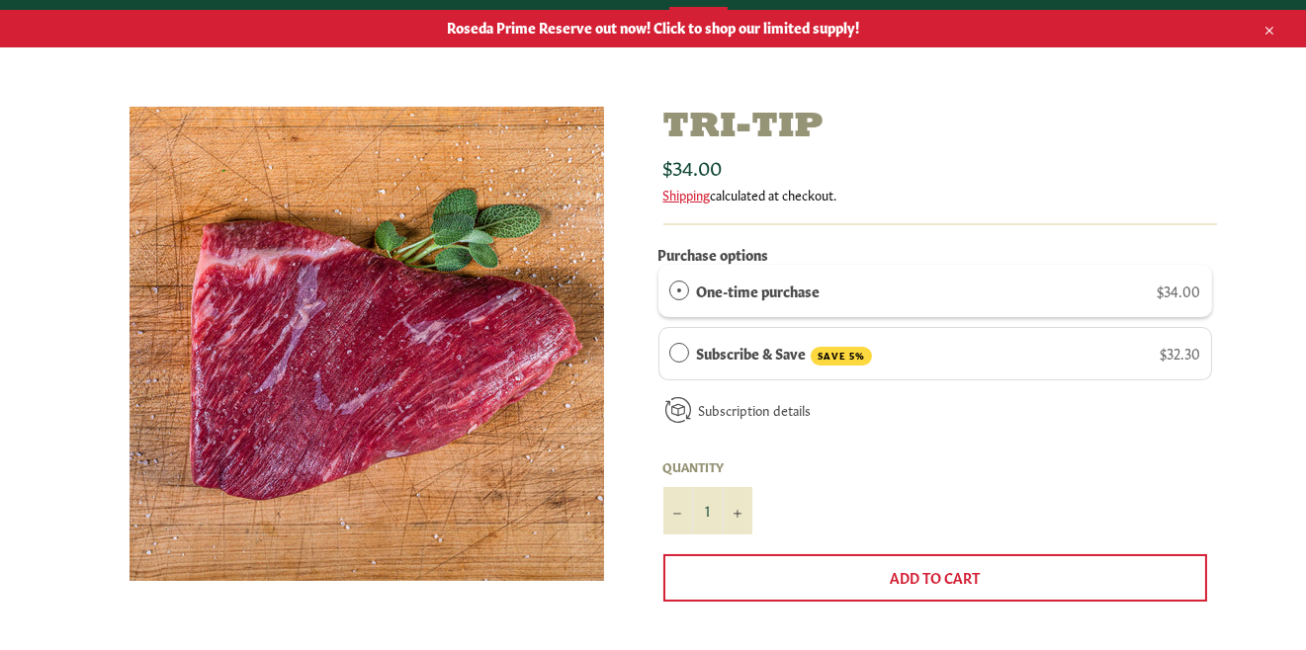
scroll to position [274, 0]
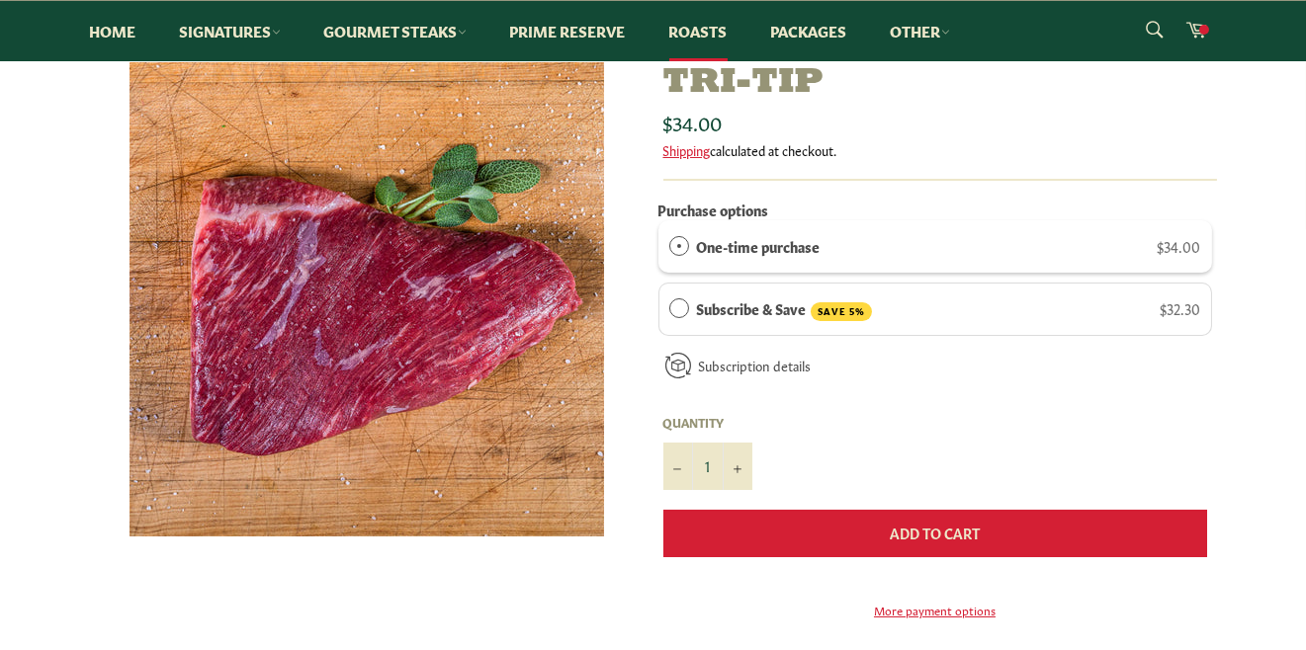
click at [925, 538] on span "Add to Cart" at bounding box center [934, 533] width 90 height 20
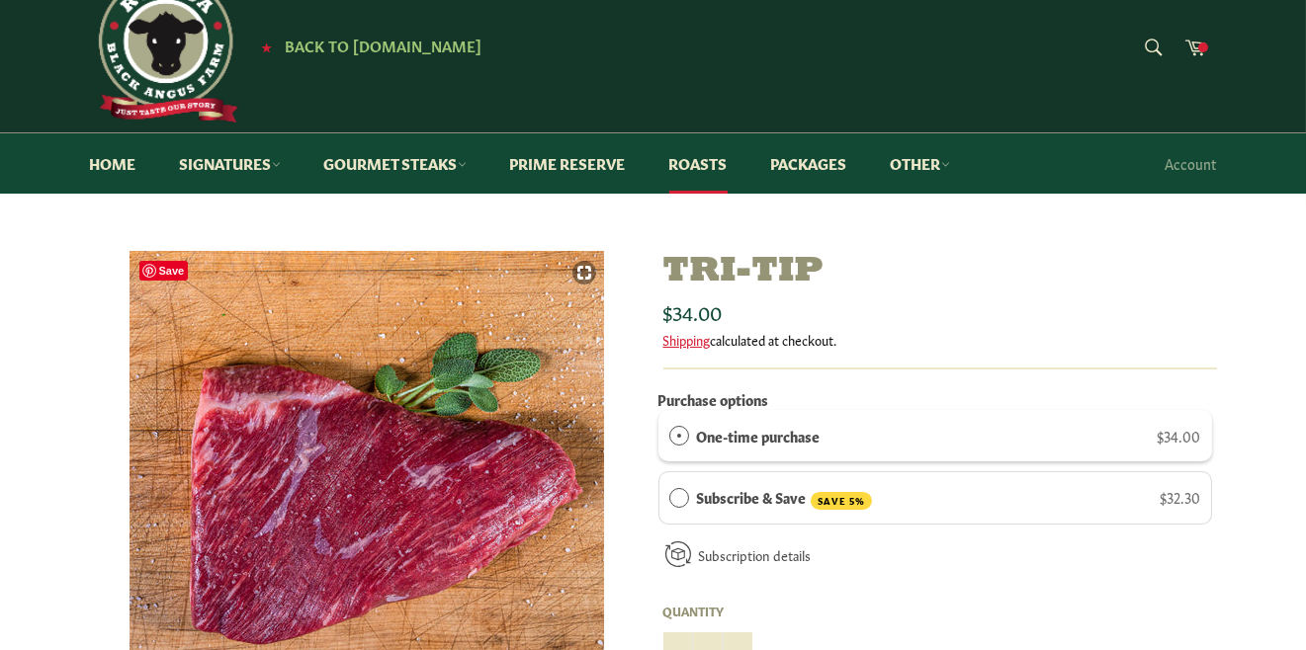
scroll to position [0, 0]
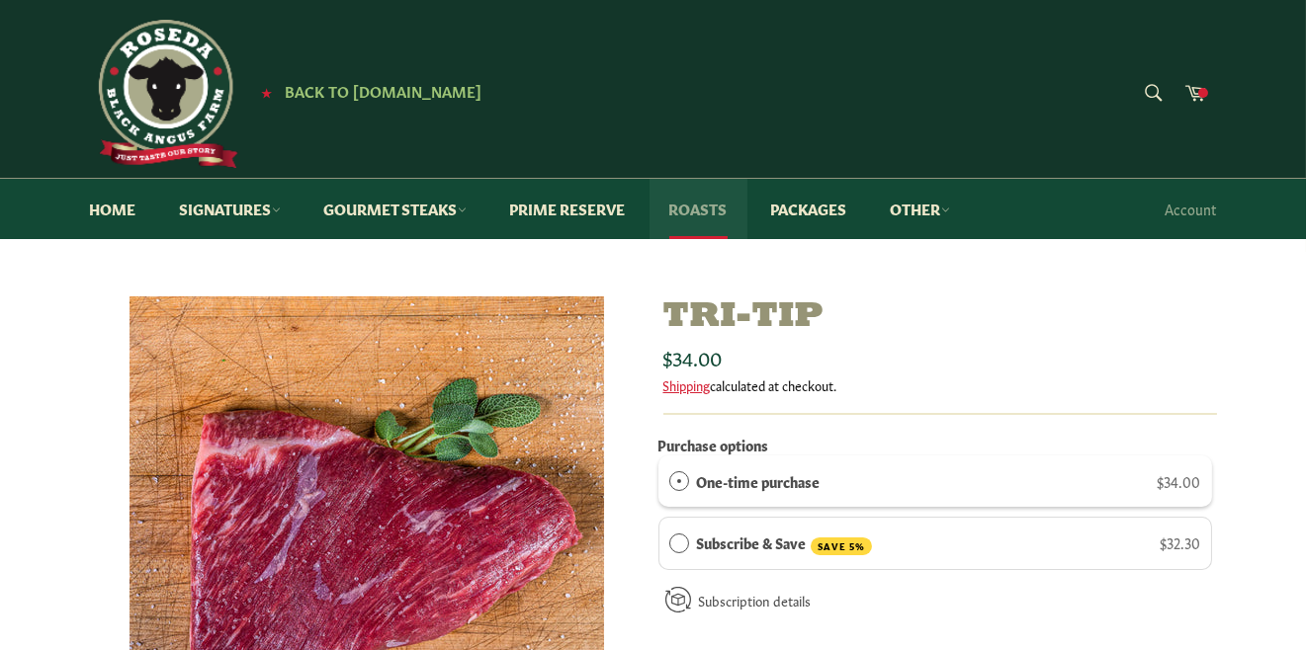
click at [710, 211] on link "Roasts" at bounding box center [698, 209] width 98 height 60
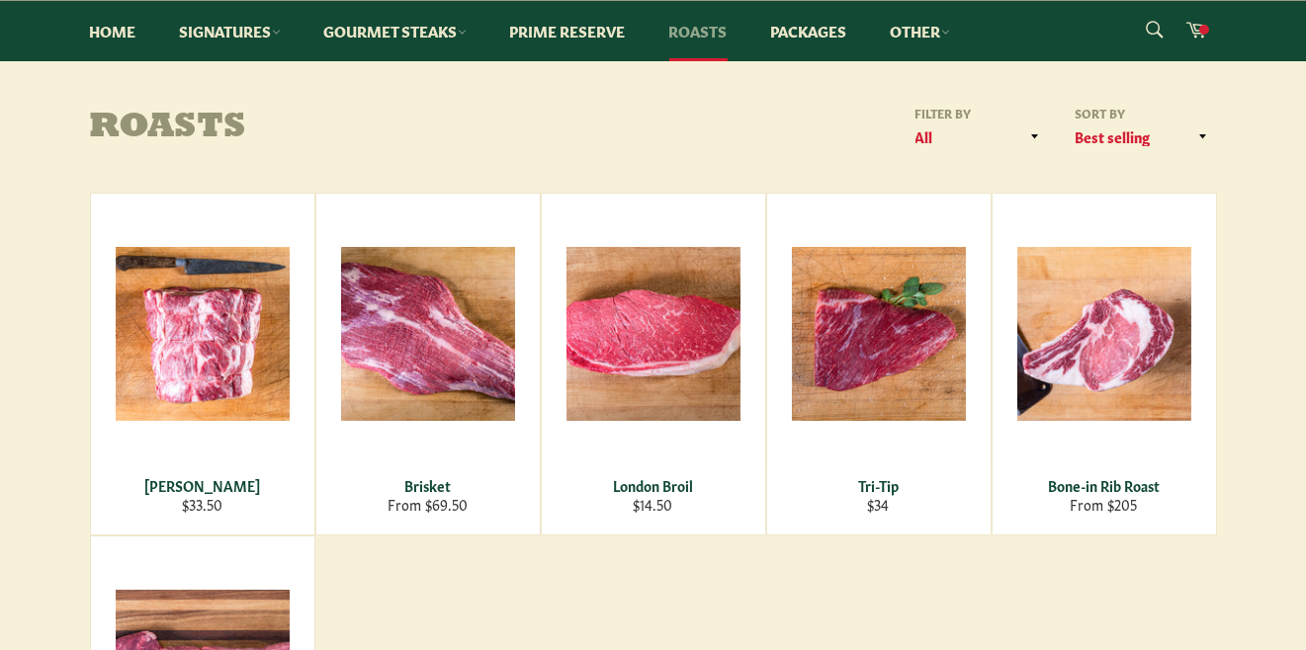
scroll to position [352, 0]
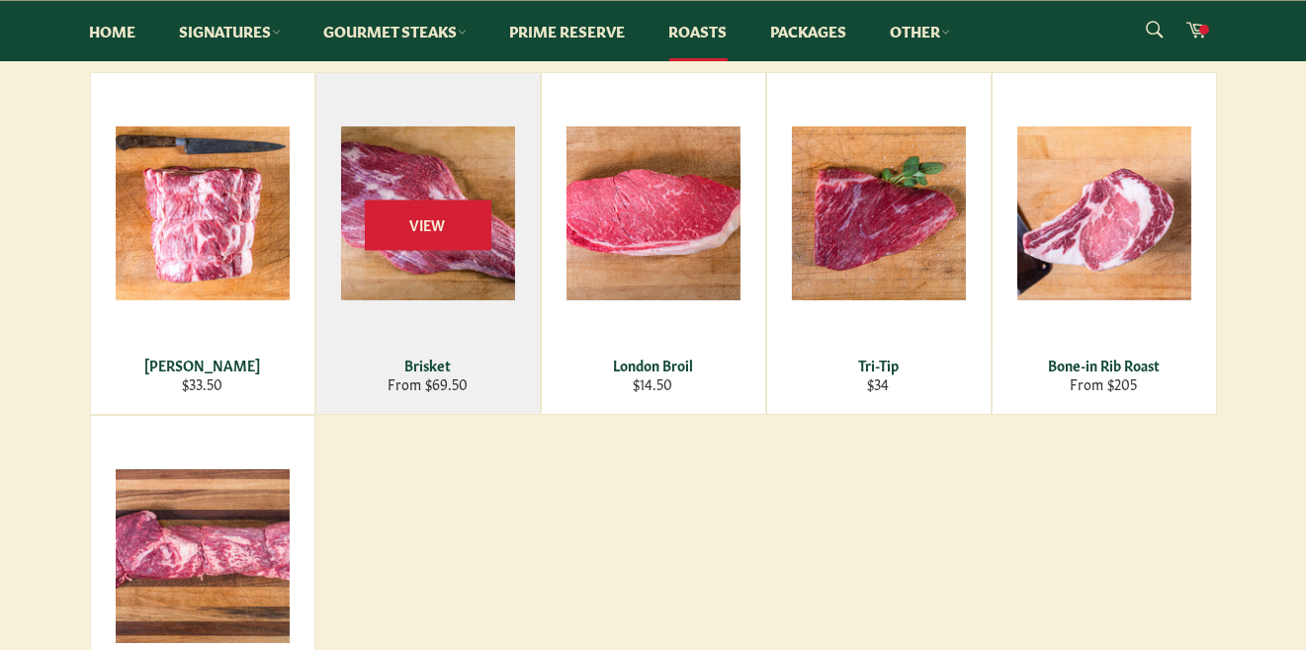
click at [419, 269] on div "View" at bounding box center [427, 243] width 223 height 341
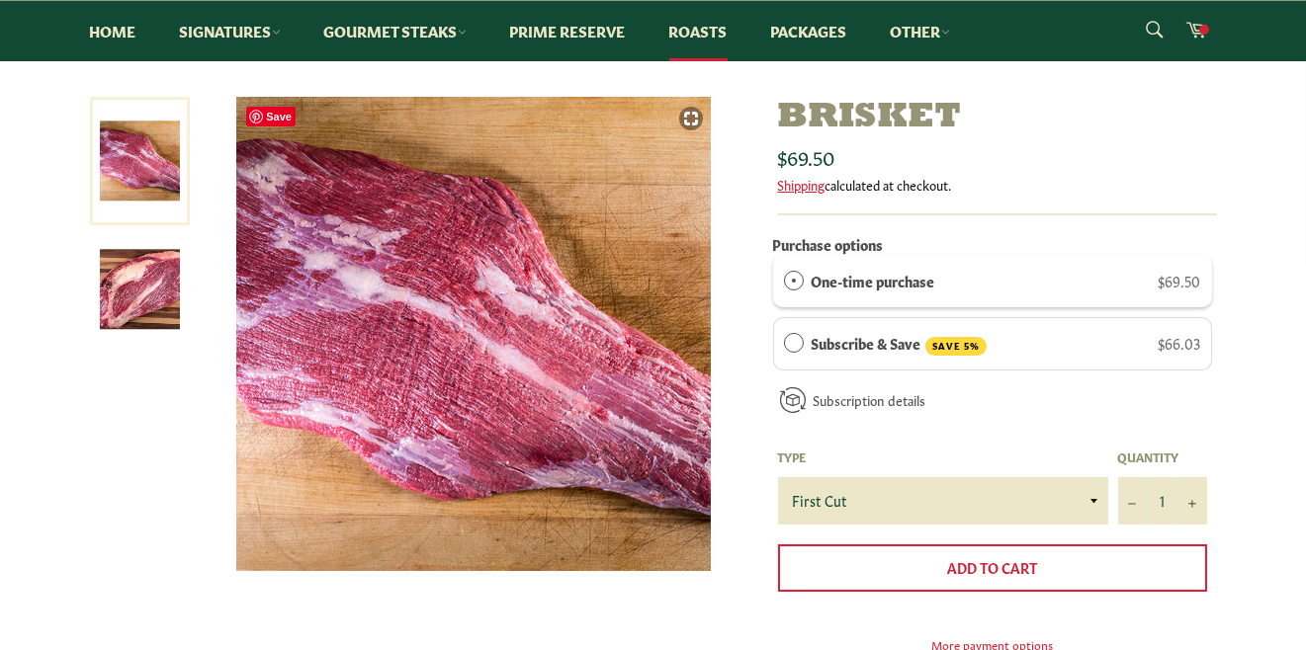
scroll to position [234, 0]
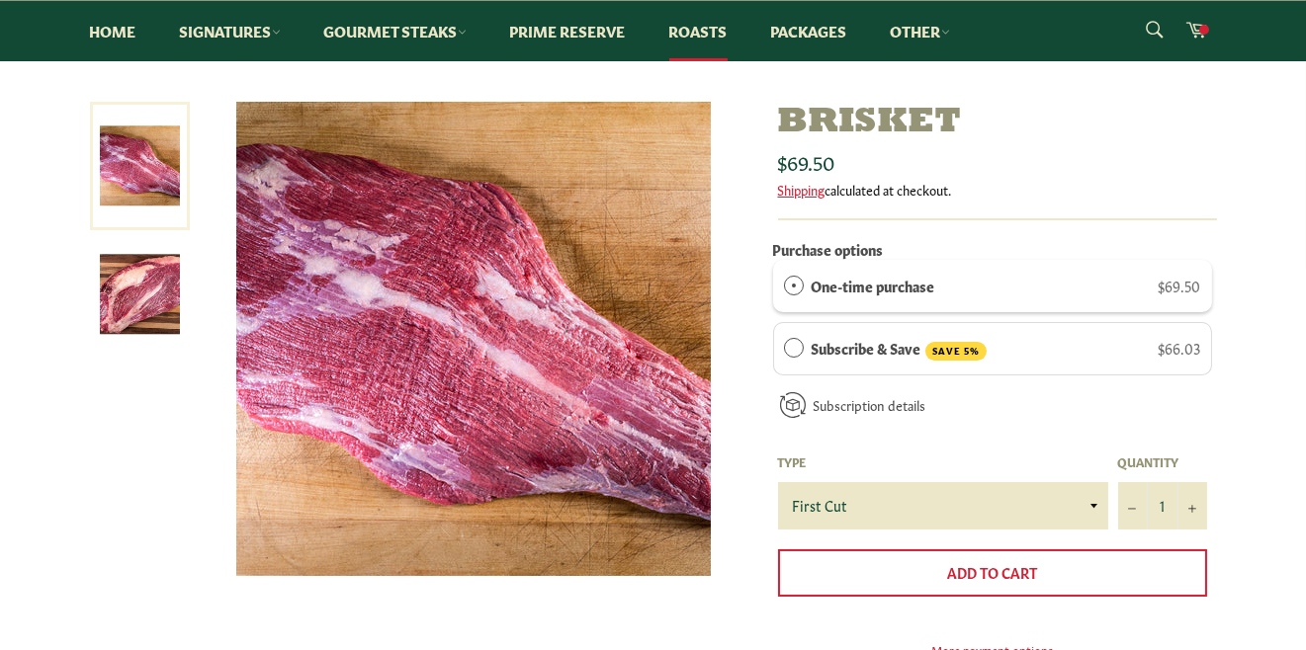
click at [171, 298] on img at bounding box center [140, 294] width 80 height 80
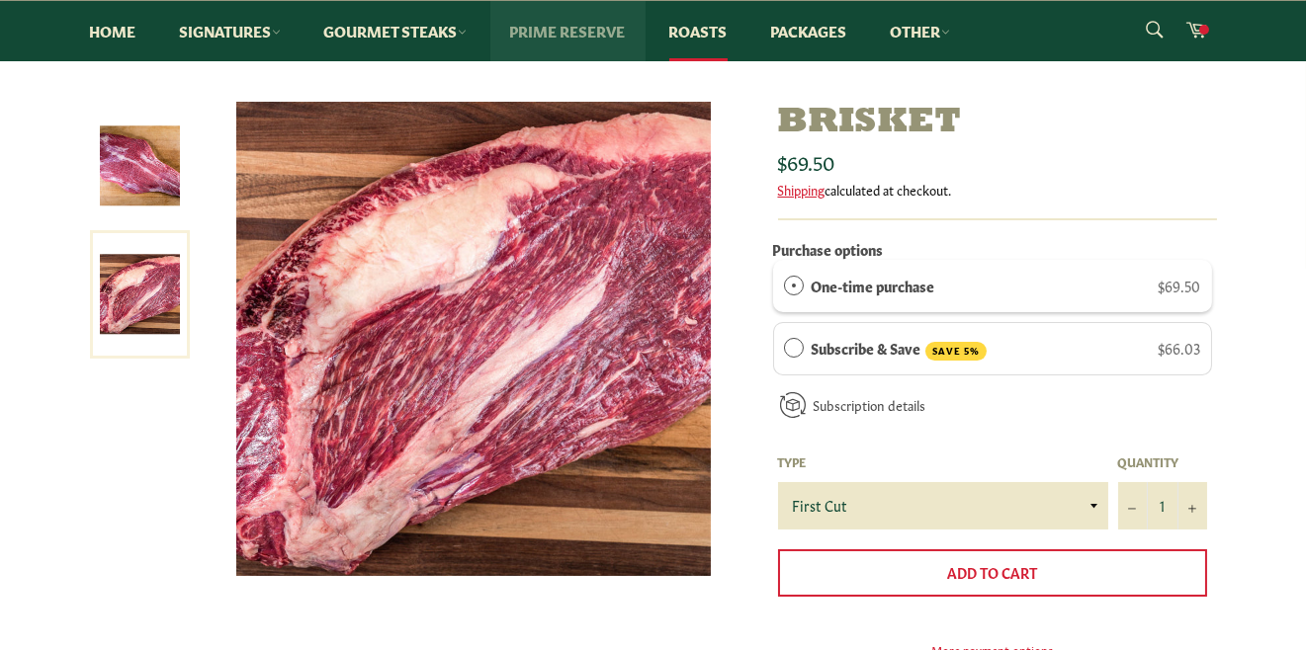
click at [566, 33] on link "Prime Reserve" at bounding box center [567, 31] width 155 height 60
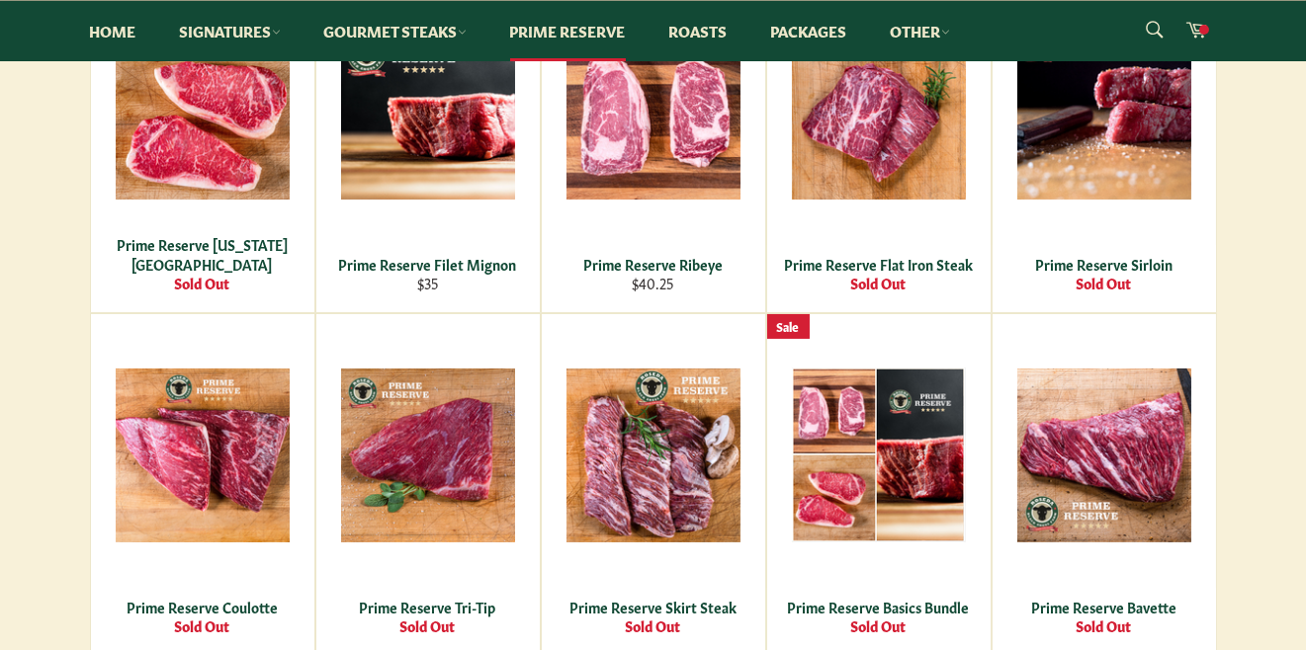
scroll to position [509, 0]
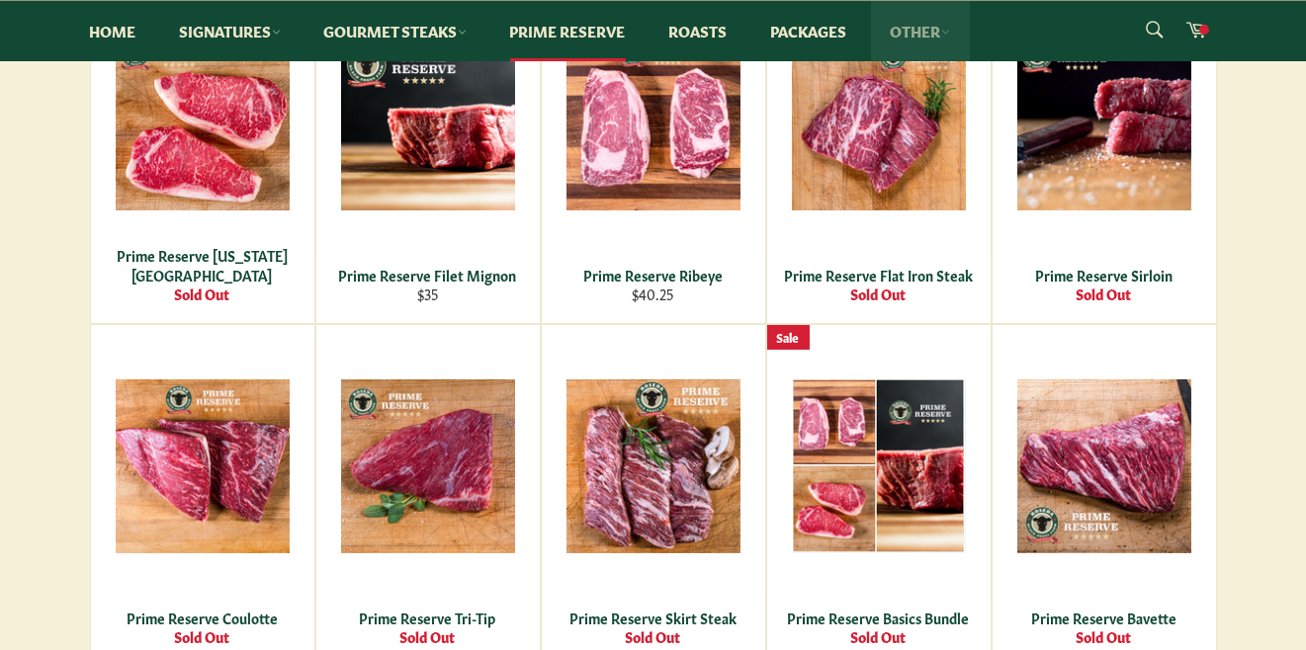
click at [934, 30] on link "Other" at bounding box center [920, 31] width 99 height 60
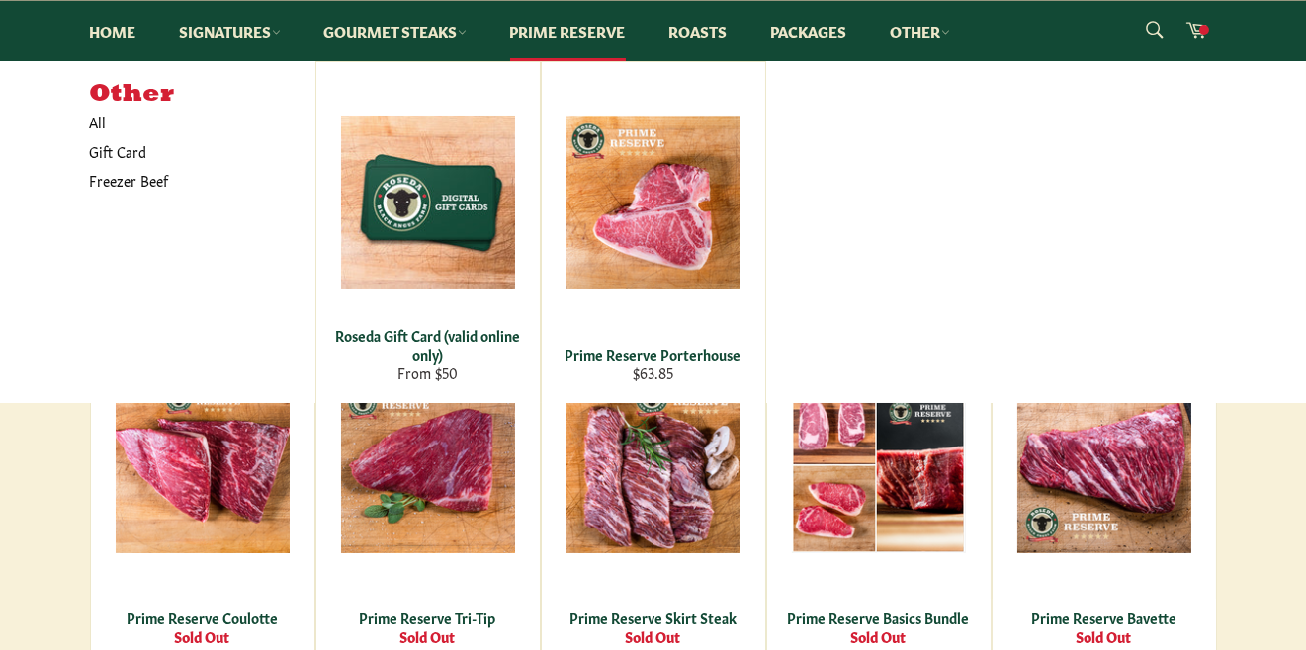
click at [829, 169] on div "Other All Gift Card Freezer Beef Roseda Gift Card (valid online only) From $50 …" at bounding box center [653, 232] width 1127 height 342
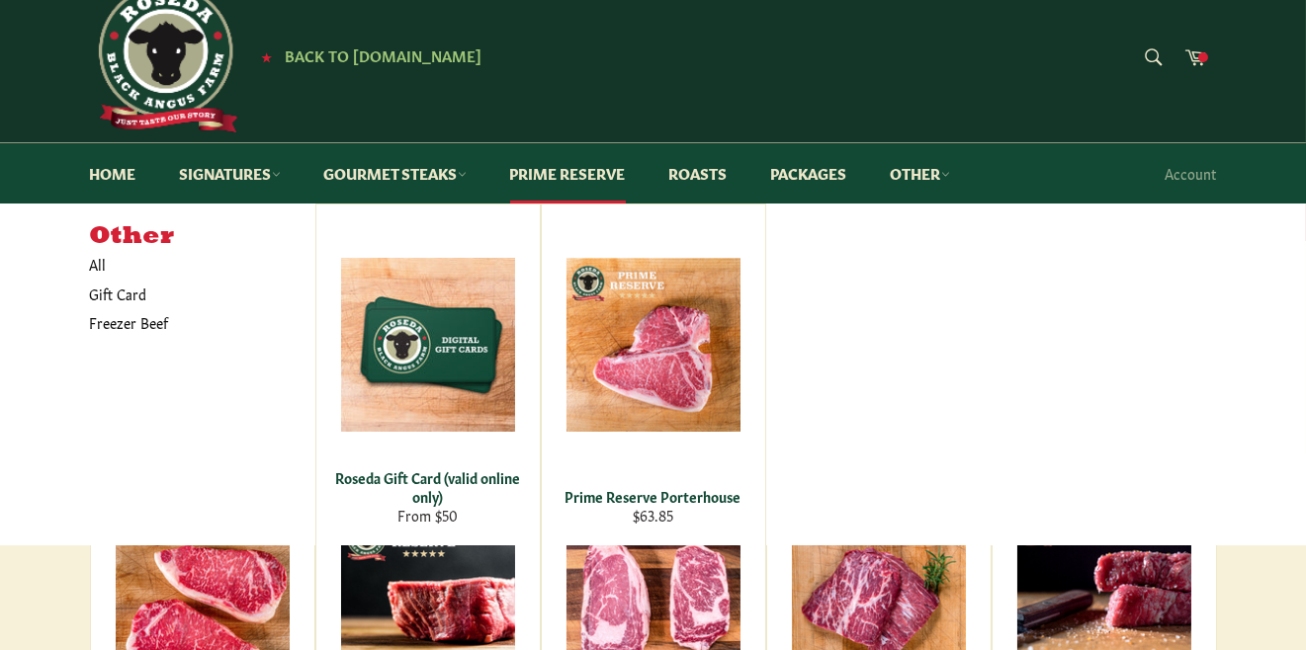
scroll to position [0, 0]
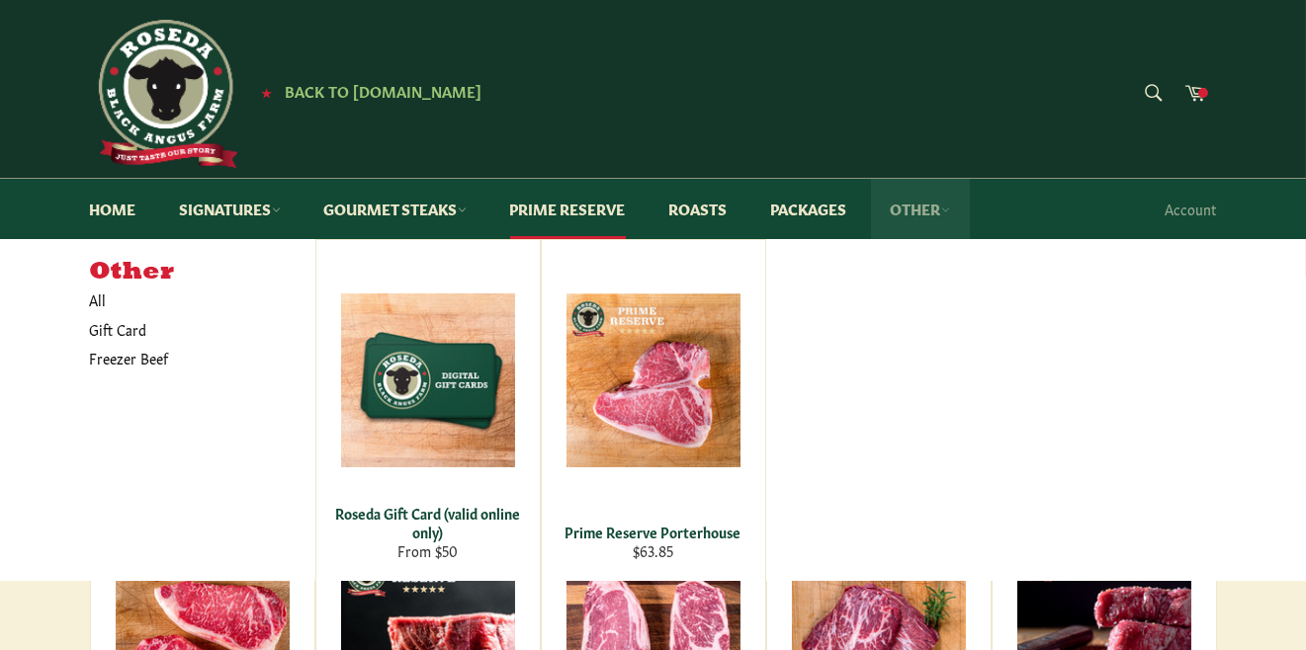
click at [919, 217] on link "Other" at bounding box center [920, 209] width 99 height 60
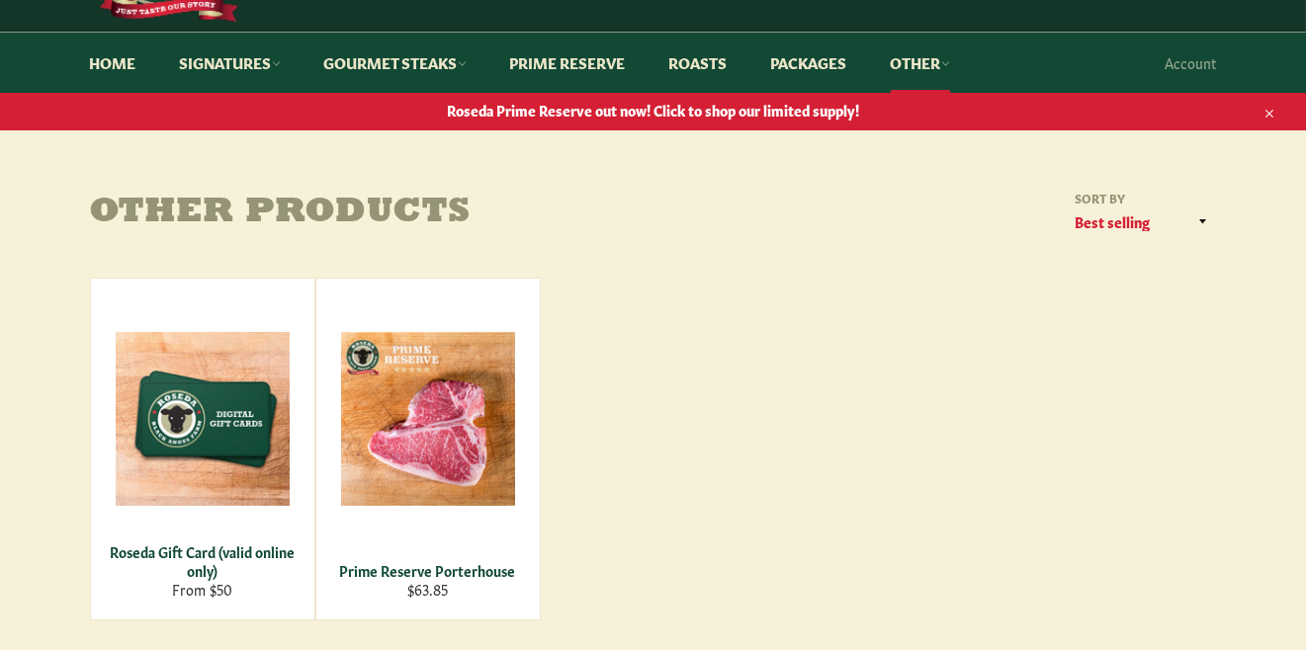
scroll to position [117, 0]
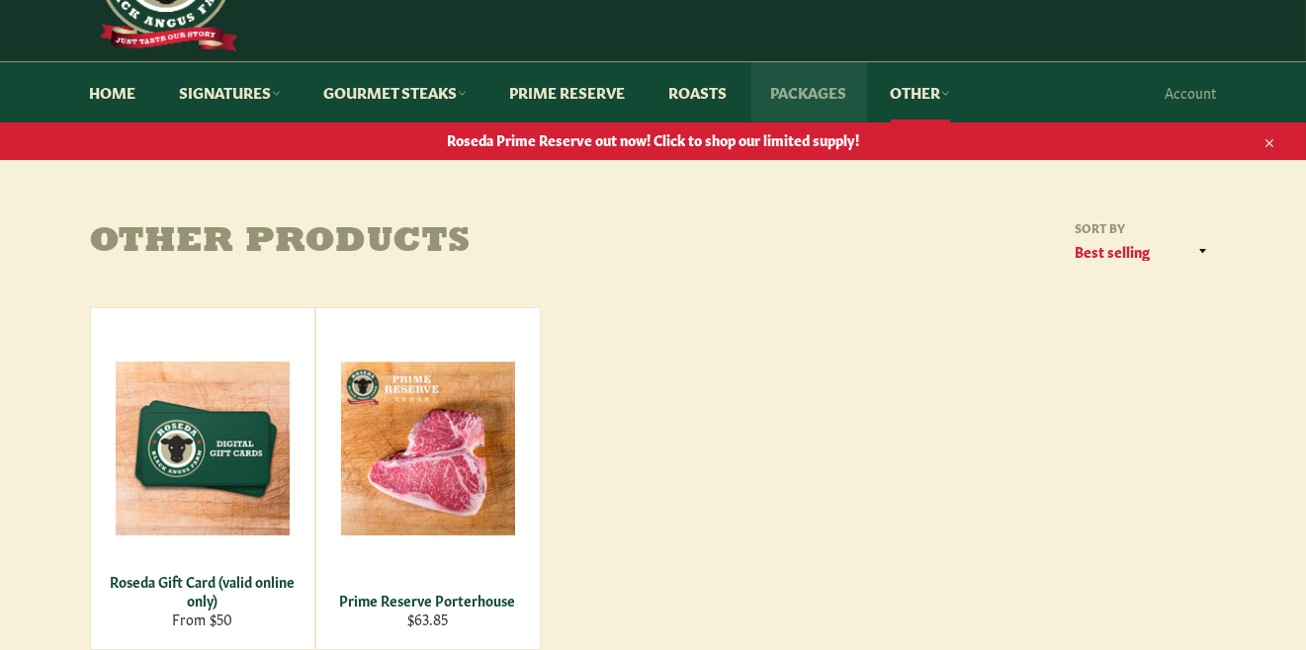
click at [816, 100] on link "Packages" at bounding box center [809, 92] width 116 height 60
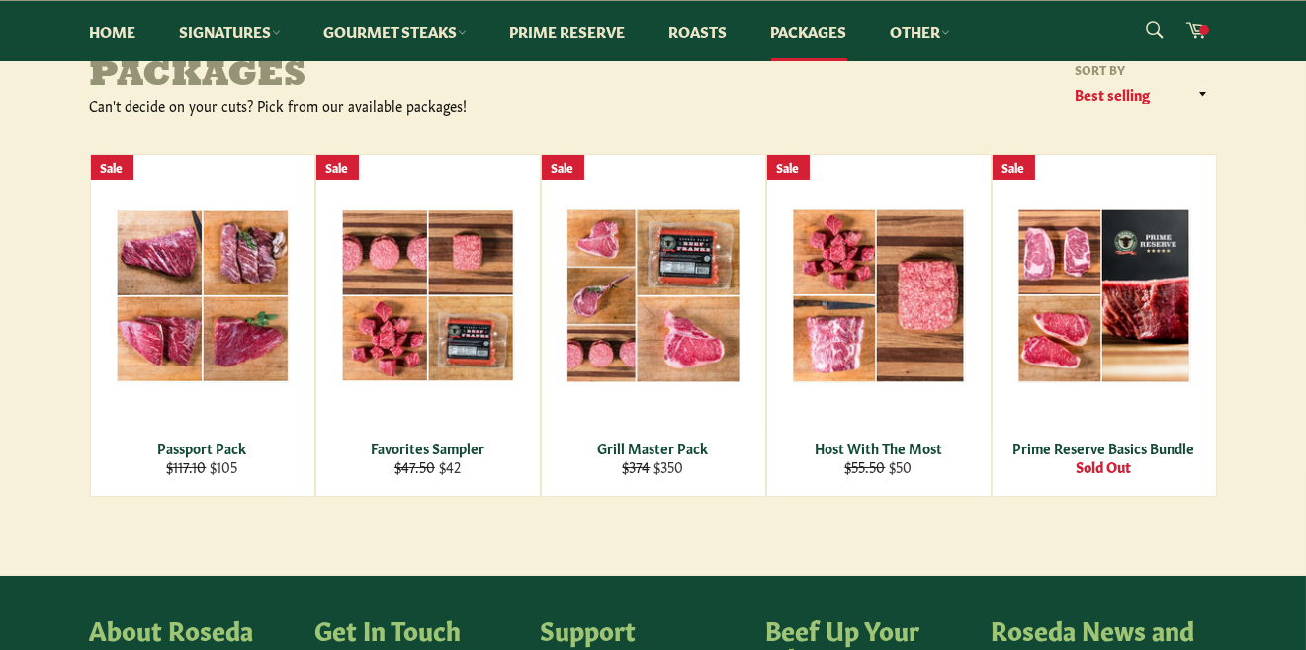
scroll to position [274, 0]
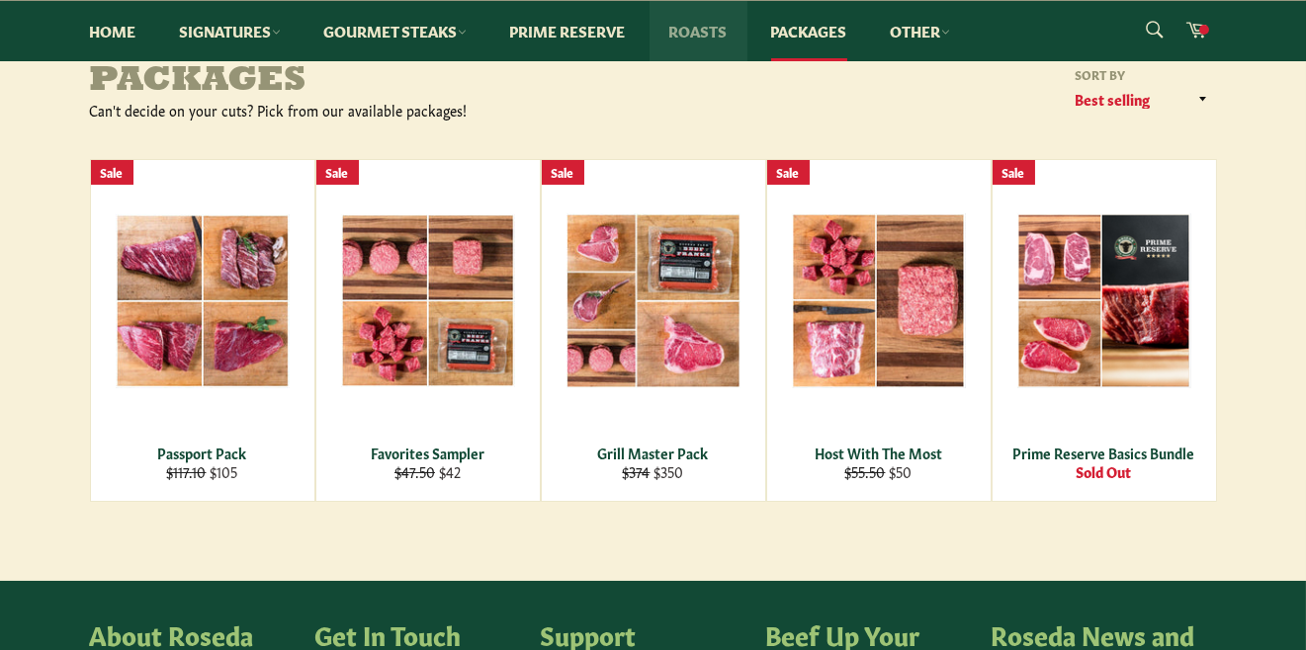
click at [704, 39] on link "Roasts" at bounding box center [698, 31] width 98 height 60
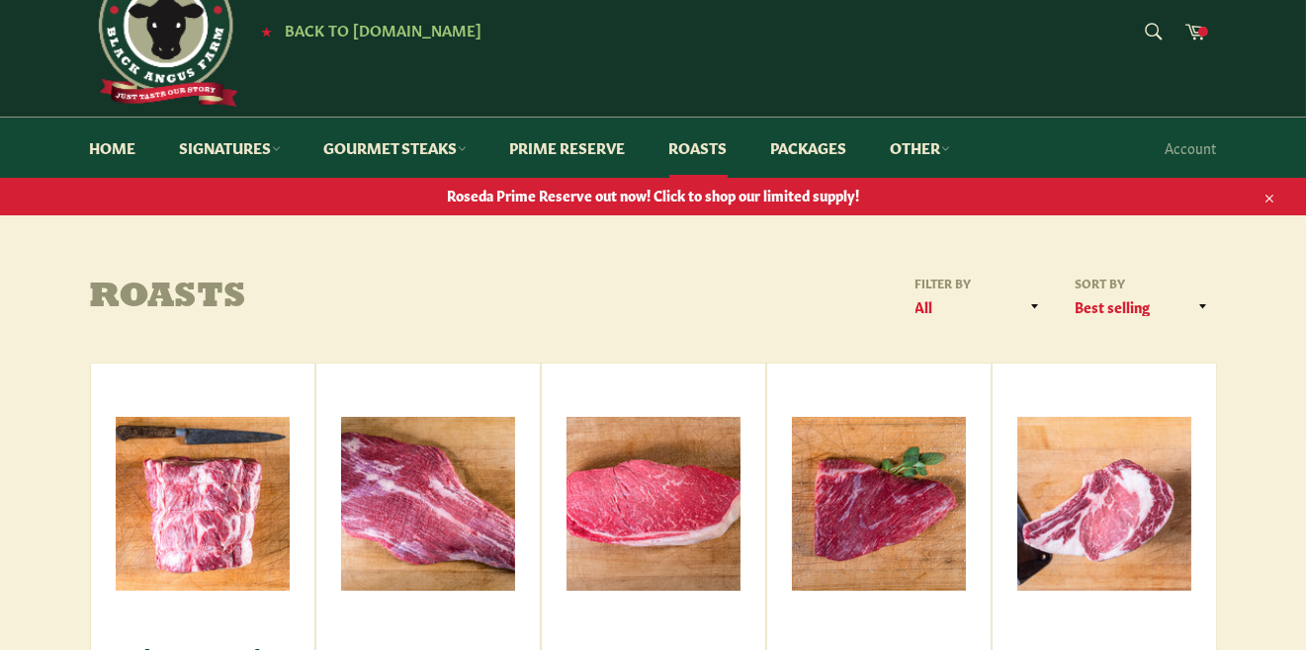
scroll to position [39, 0]
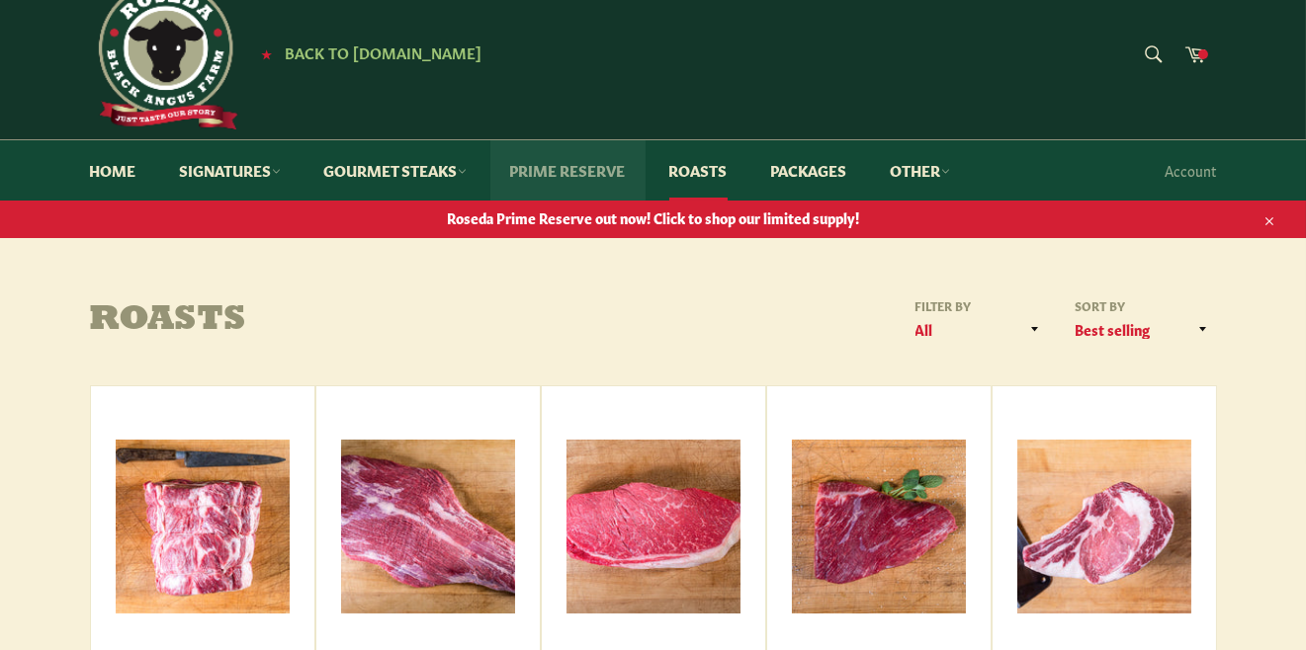
click at [567, 172] on link "Prime Reserve" at bounding box center [567, 170] width 155 height 60
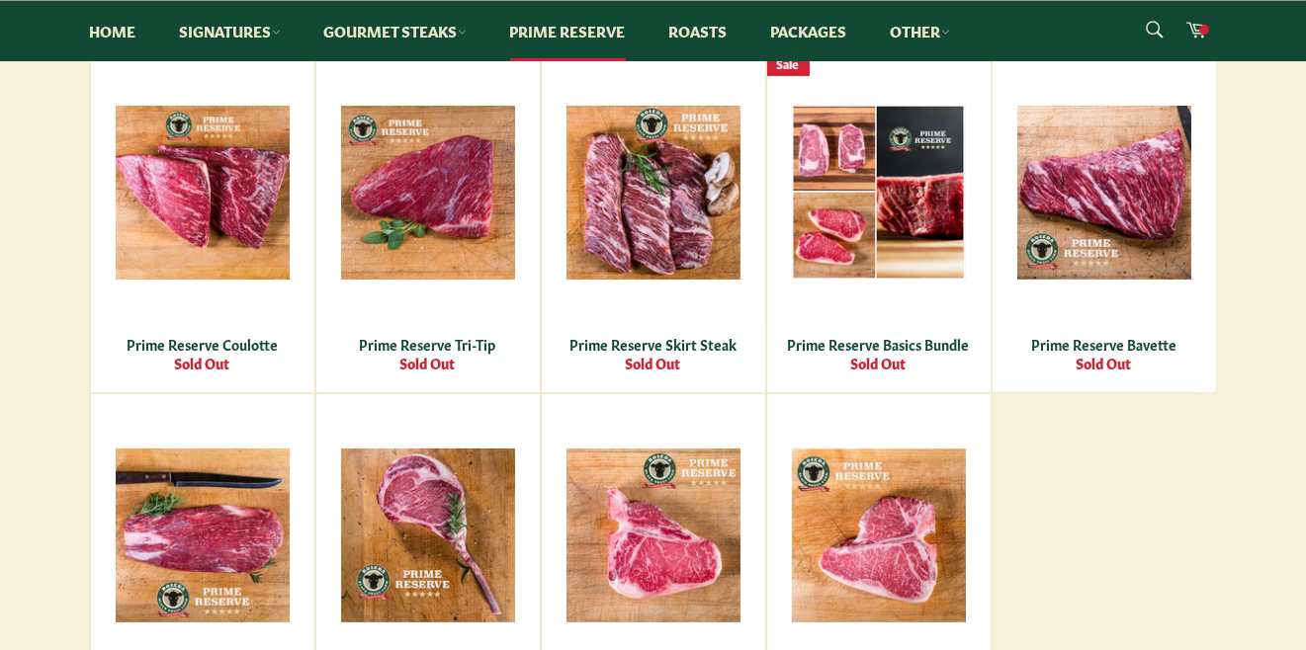
scroll to position [744, 0]
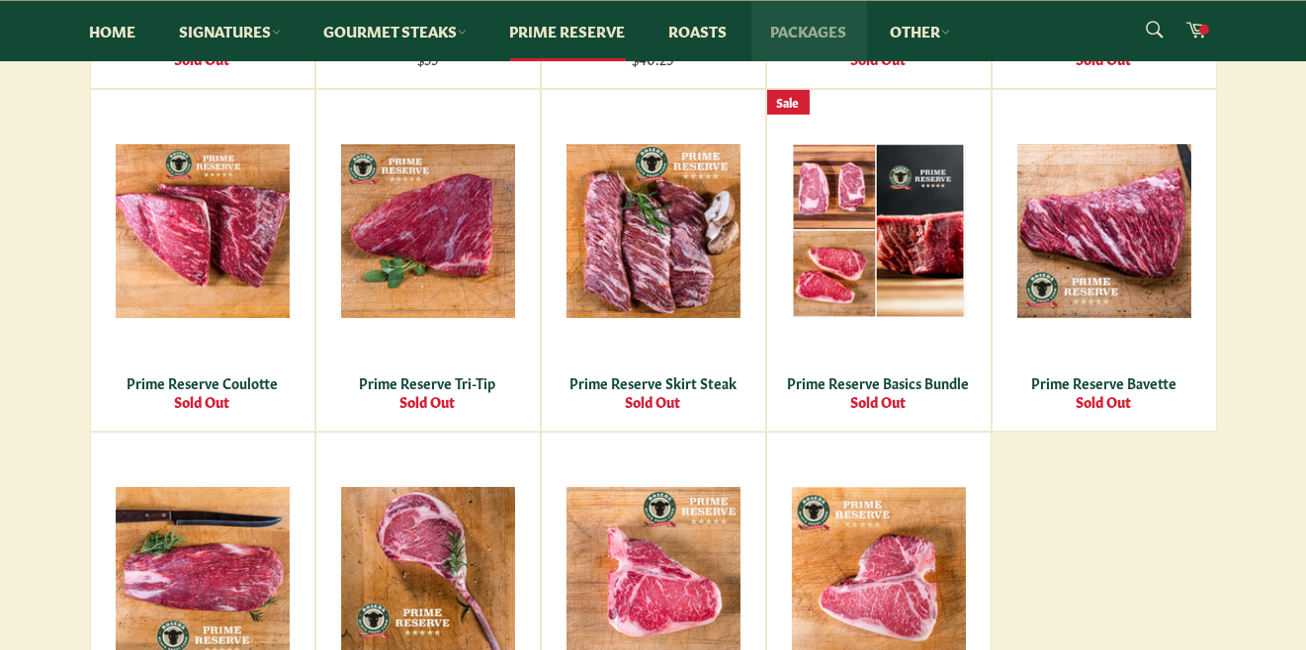
click at [820, 29] on link "Packages" at bounding box center [809, 31] width 116 height 60
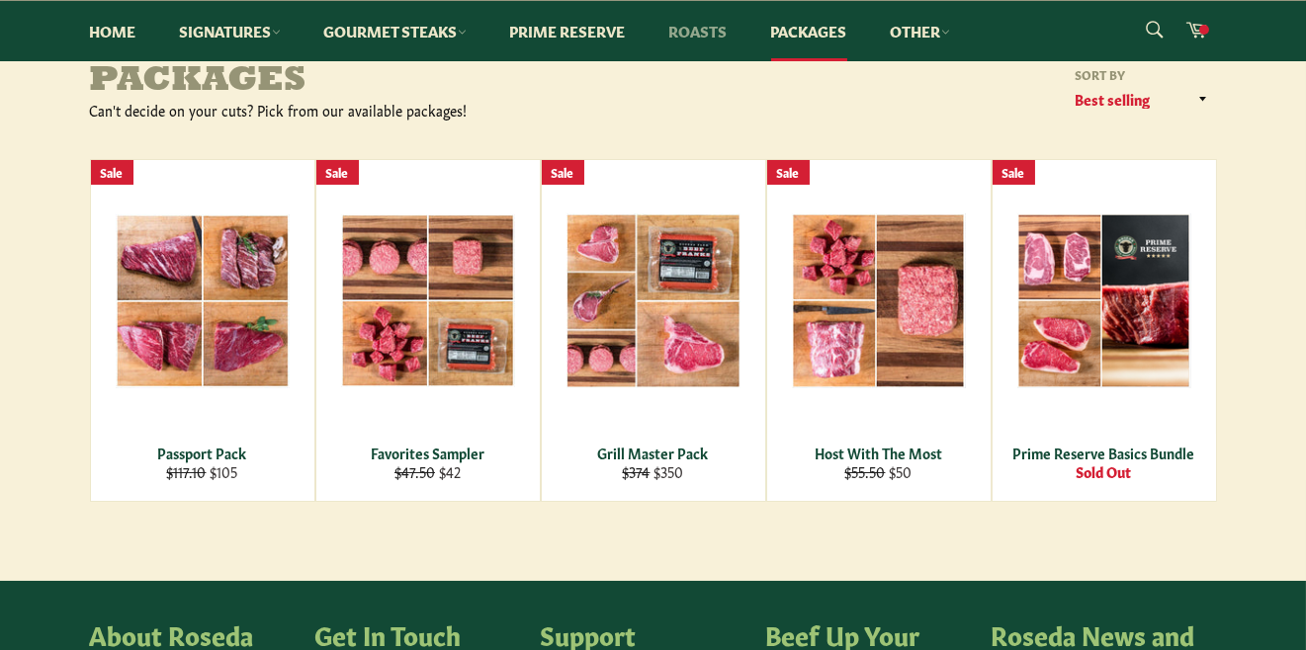
scroll to position [313, 0]
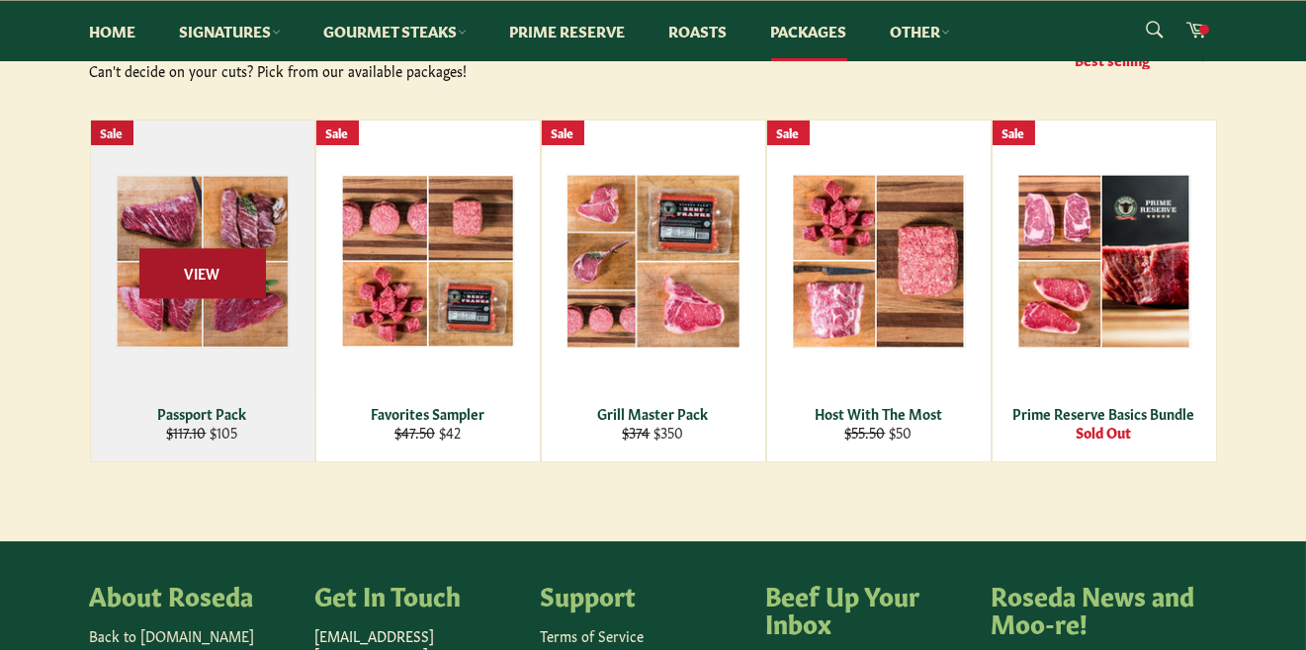
click at [207, 281] on span "View" at bounding box center [202, 273] width 127 height 50
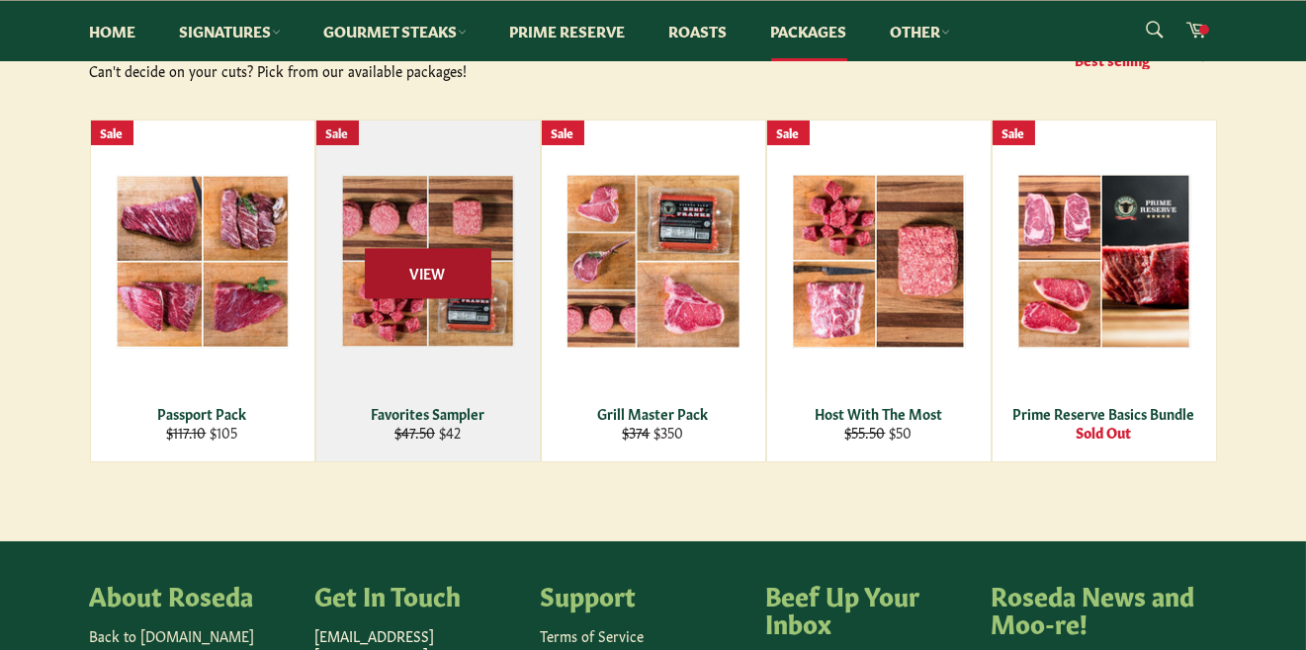
click at [416, 278] on span "View" at bounding box center [428, 273] width 127 height 50
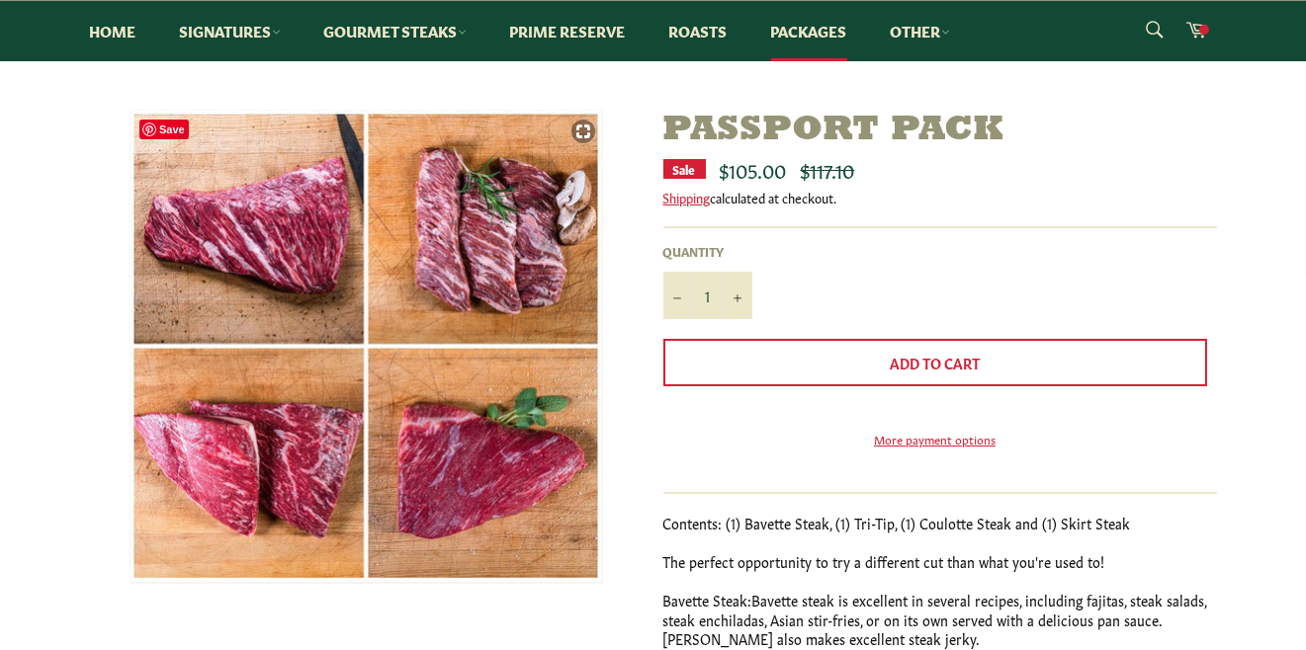
scroll to position [196, 0]
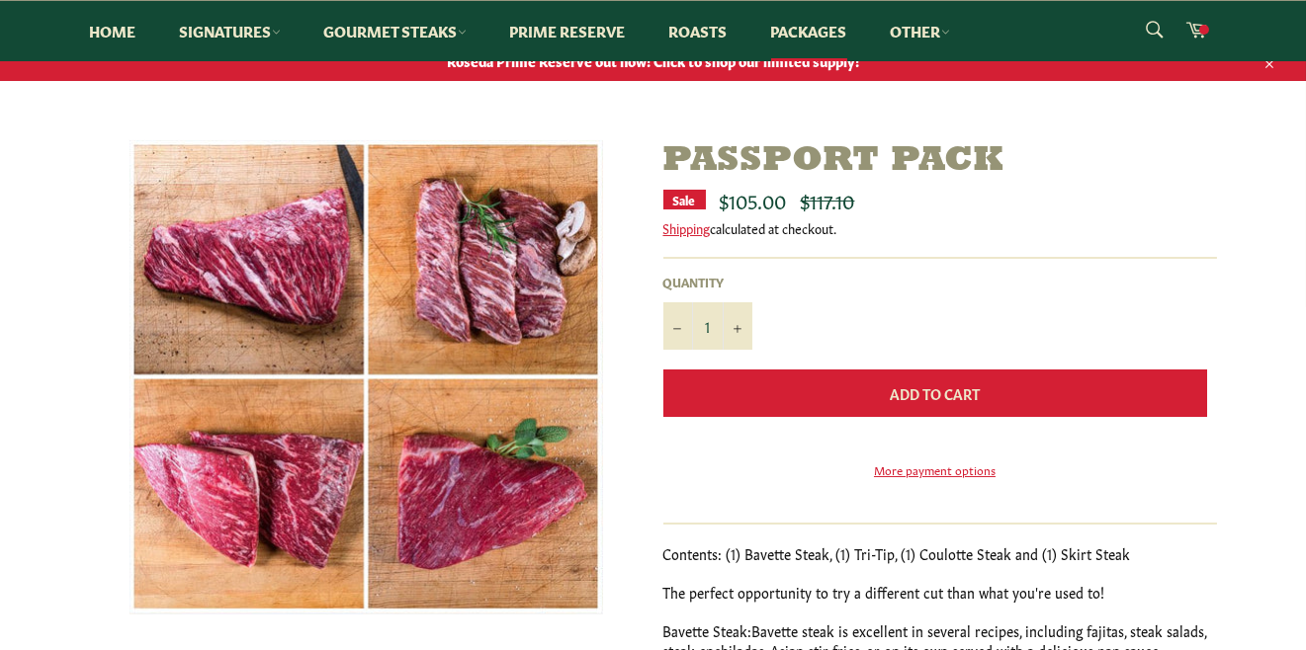
click at [776, 390] on button "Add to Cart" at bounding box center [935, 393] width 544 height 47
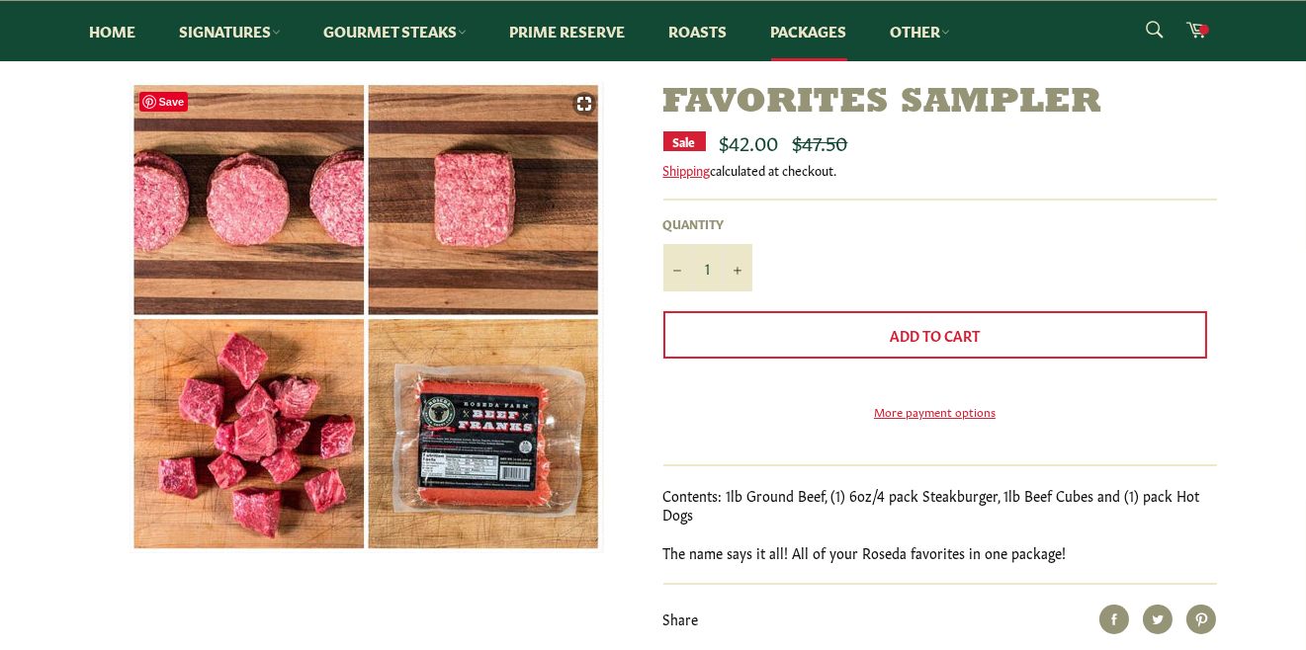
scroll to position [352, 0]
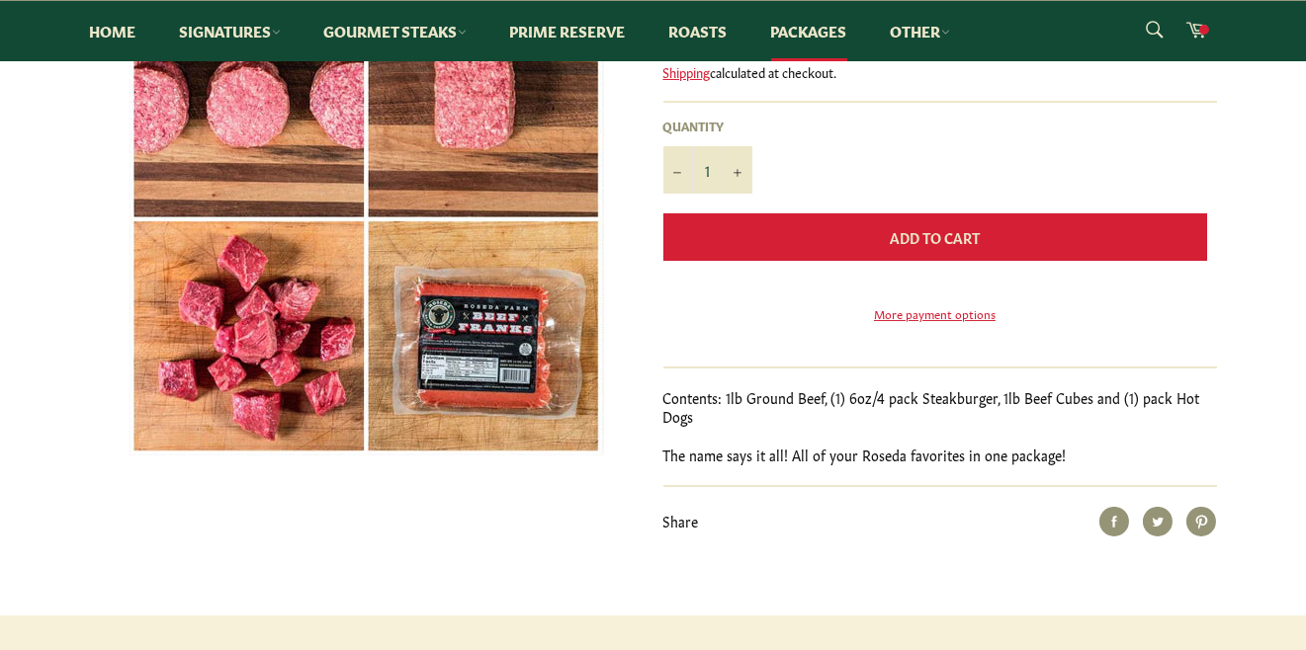
click at [781, 248] on button "Add to Cart" at bounding box center [935, 236] width 544 height 47
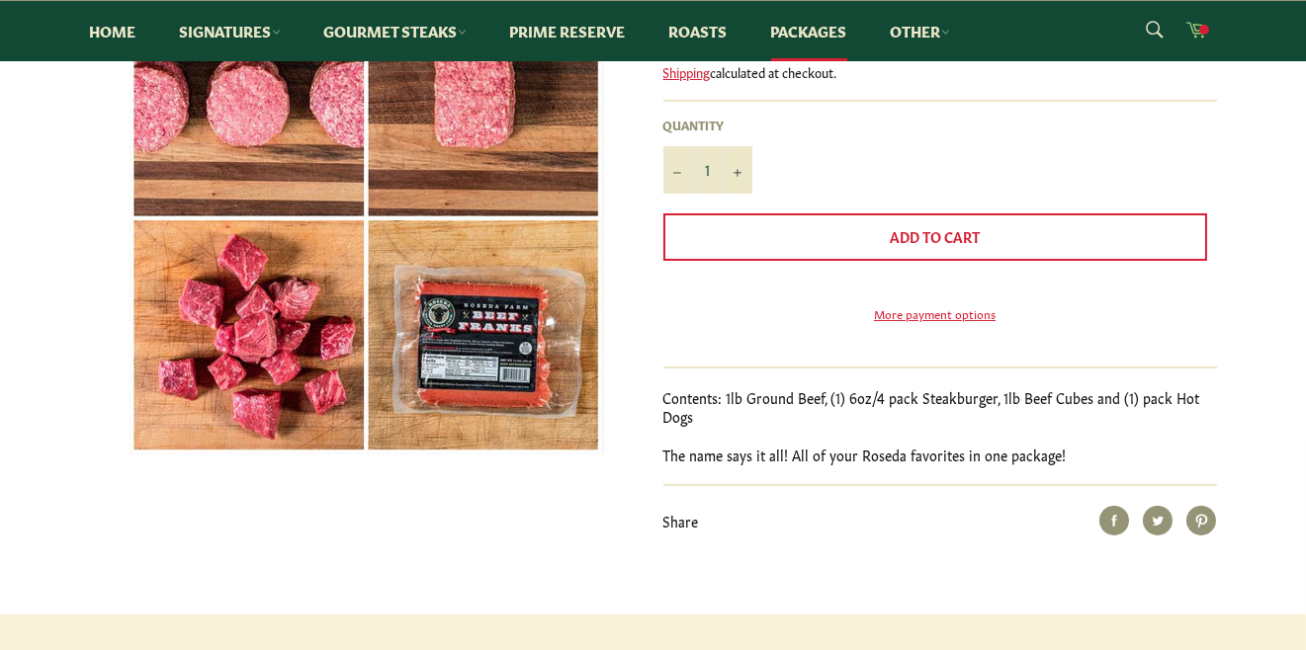
click at [1204, 30] on span at bounding box center [1204, 30] width 10 height 10
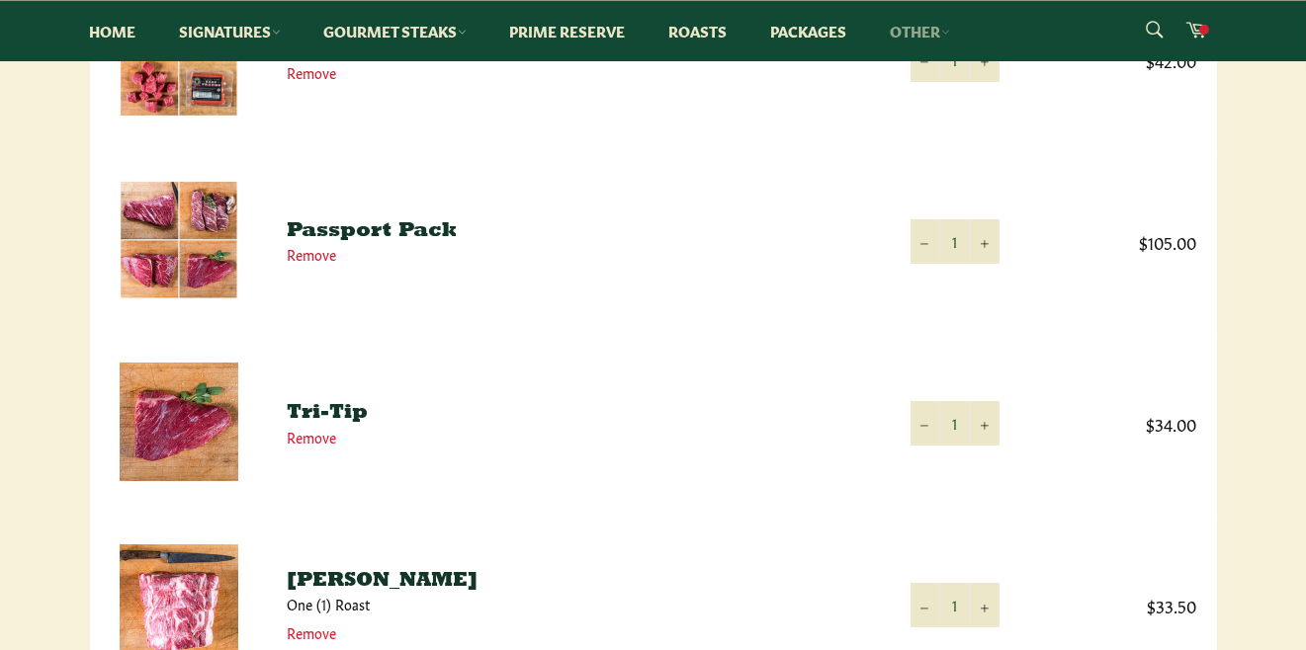
scroll to position [431, 0]
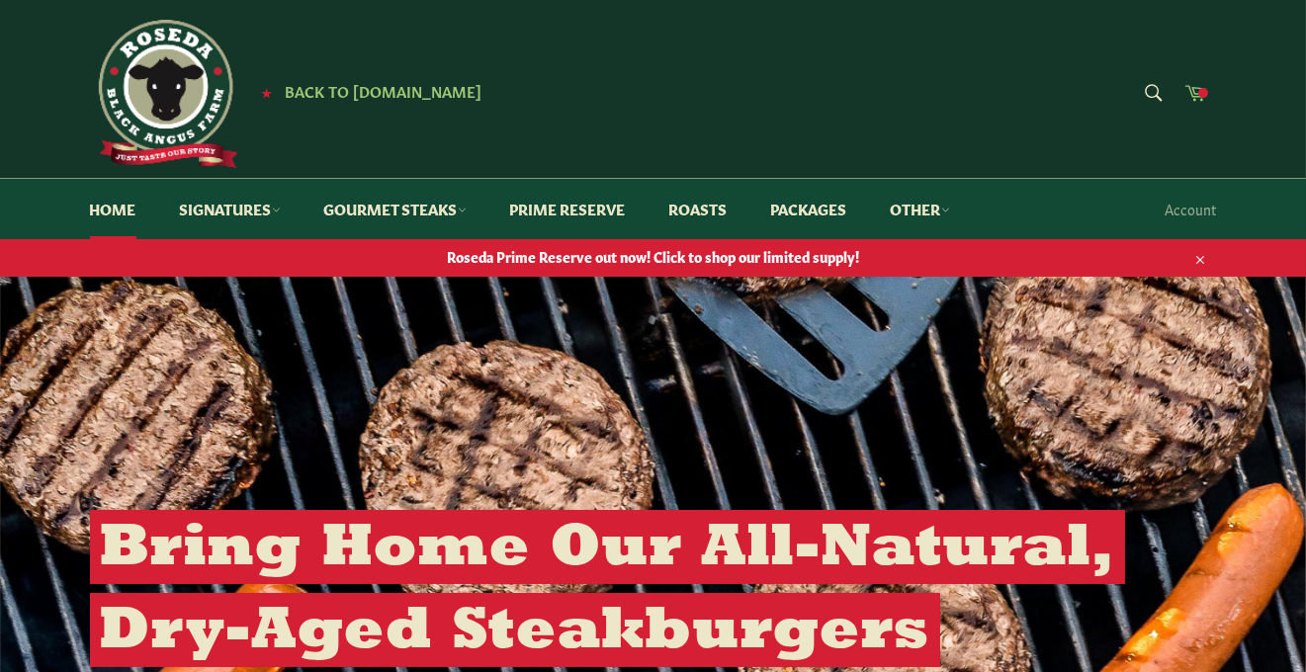
click at [1197, 94] on icon at bounding box center [1195, 92] width 22 height 22
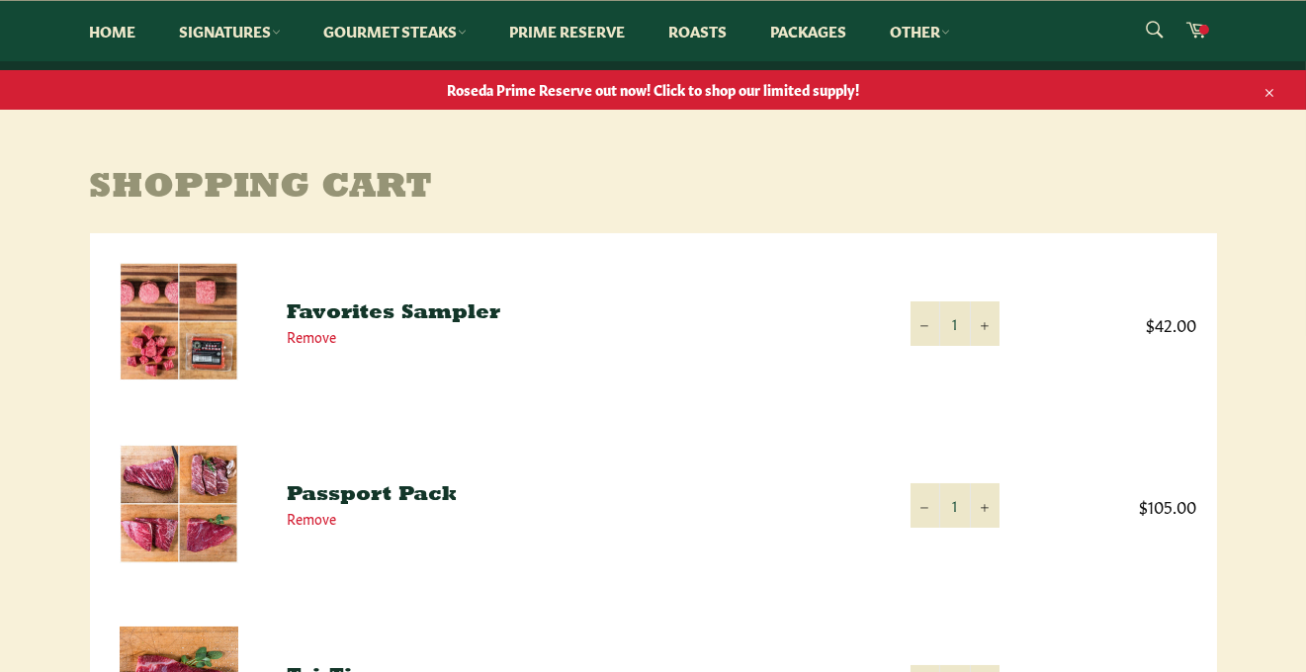
scroll to position [132, 0]
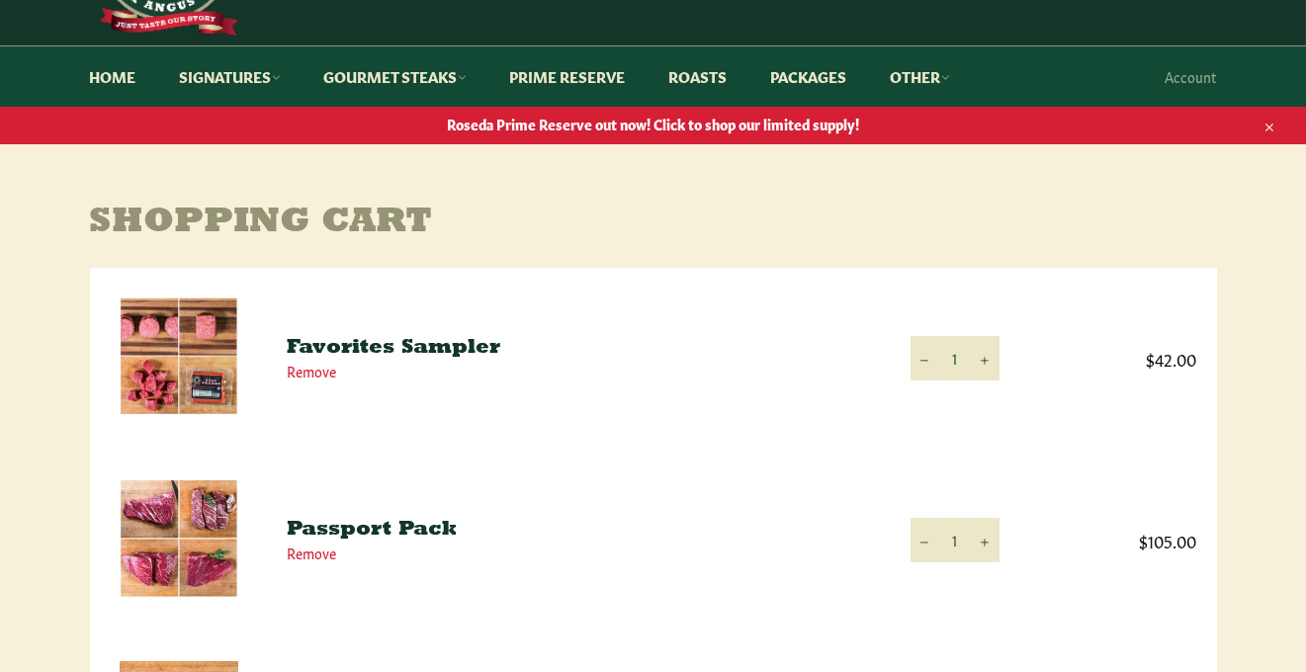
drag, startPoint x: 1061, startPoint y: 0, endPoint x: 610, endPoint y: 447, distance: 635.3
click at [610, 447] on td "Favorites Sampler Remove" at bounding box center [579, 358] width 623 height 181
click at [621, 452] on td "Passport Pack Remove" at bounding box center [579, 540] width 623 height 182
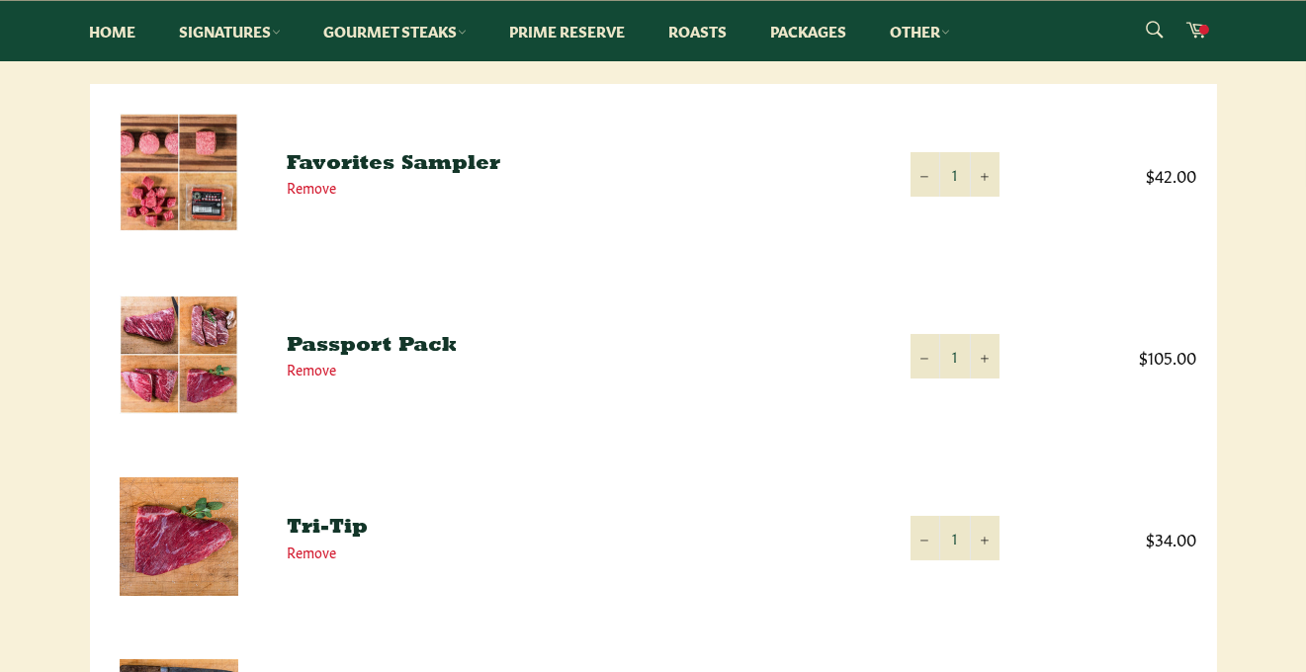
scroll to position [315, 0]
